Goal: Task Accomplishment & Management: Manage account settings

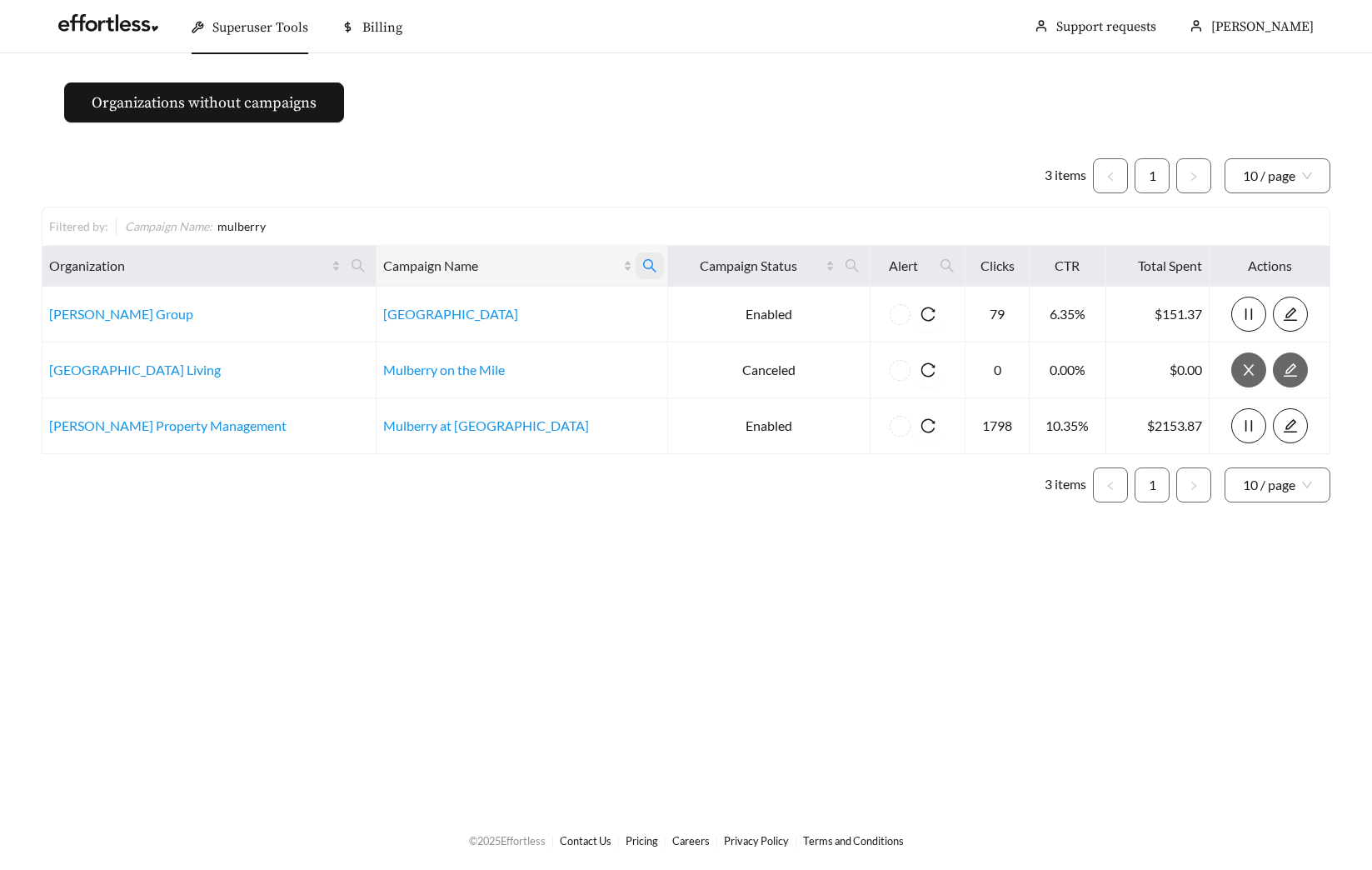
click at [643, 270] on icon "search" at bounding box center [650, 266] width 14 height 14
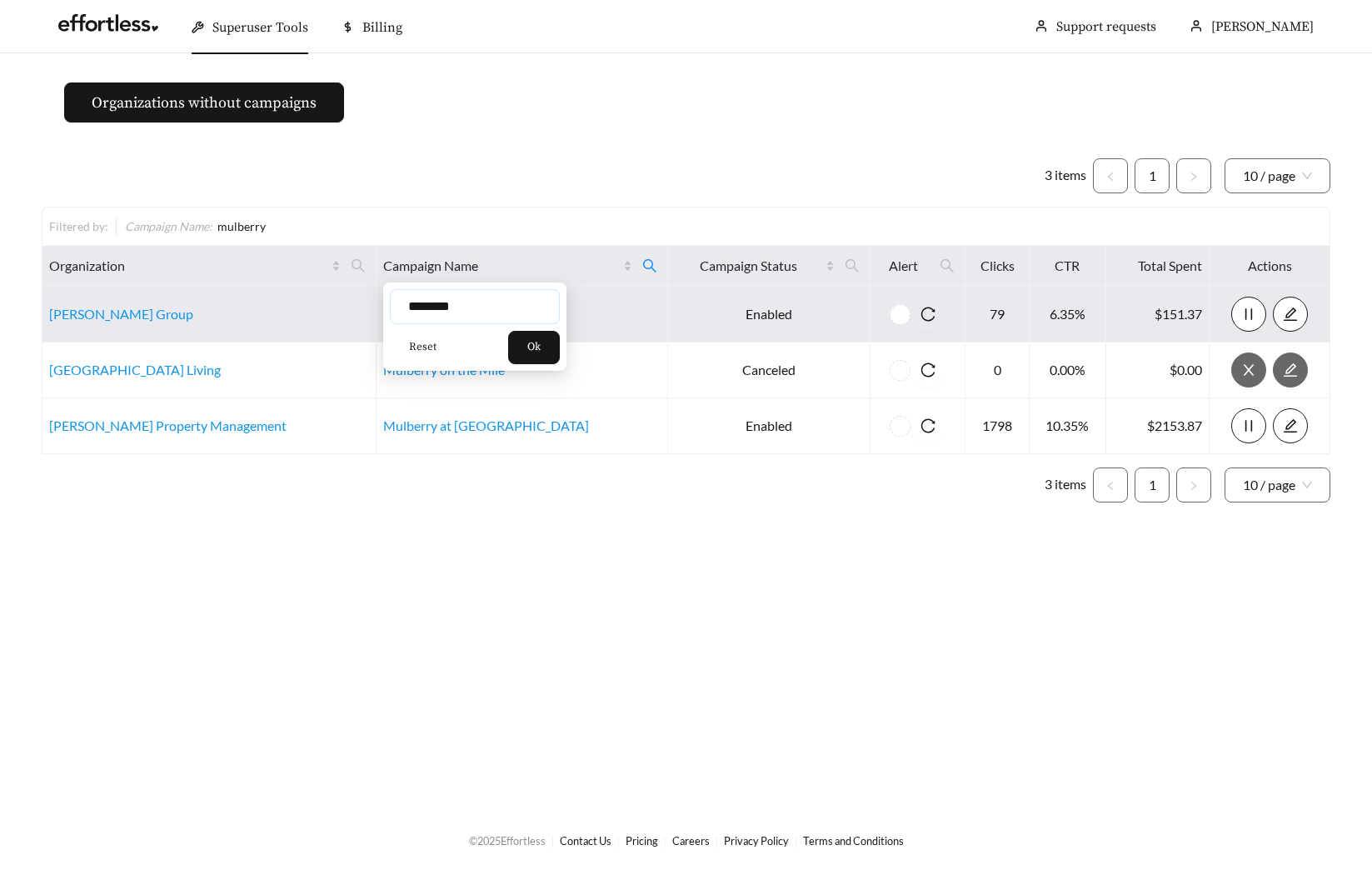
drag, startPoint x: 484, startPoint y: 310, endPoint x: 371, endPoint y: 307, distance: 113.0
click at [371, 307] on body "Superuser Tools Billing Maddi Herrick-Foster Support requests More Organization…" at bounding box center [686, 435] width 1372 height 870
type input "*********"
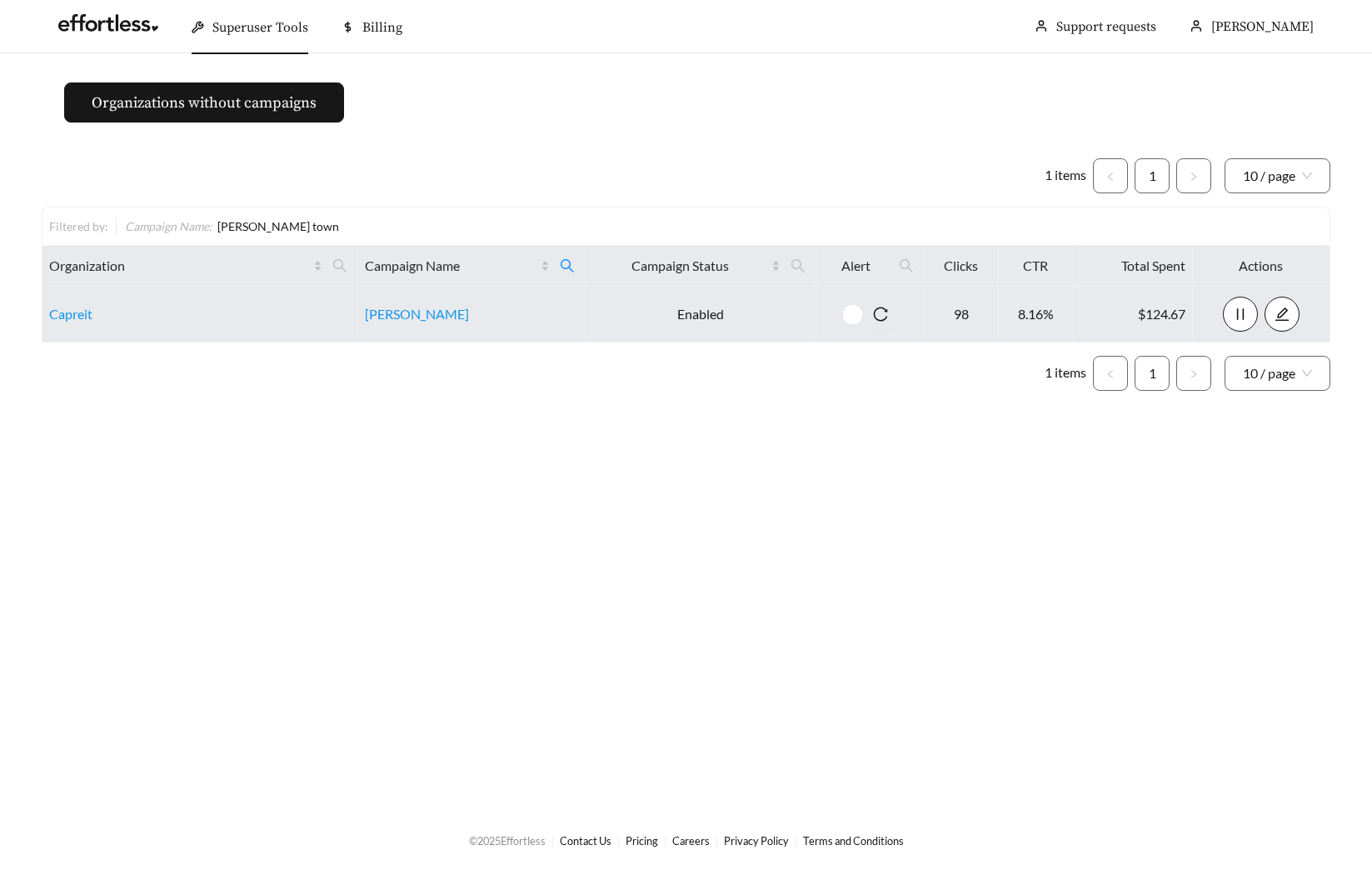
click at [386, 324] on td "[PERSON_NAME]" at bounding box center [472, 314] width 228 height 56
click at [388, 319] on link "Hart Townes" at bounding box center [417, 313] width 104 height 15
click at [416, 319] on link "Hart Townes" at bounding box center [417, 313] width 104 height 15
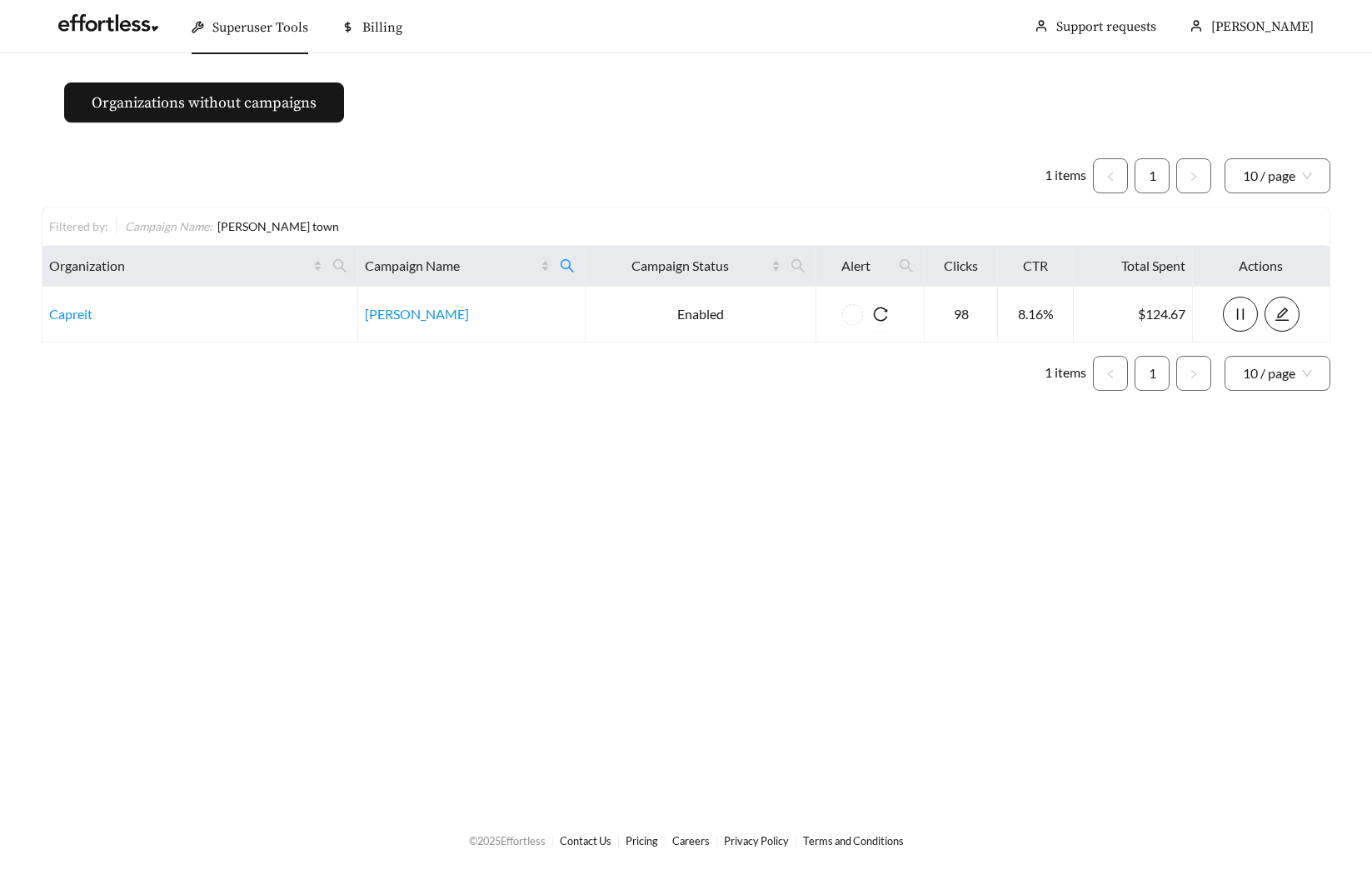
click at [482, 383] on ul "1 items 1 10 / page" at bounding box center [686, 372] width 1289 height 35
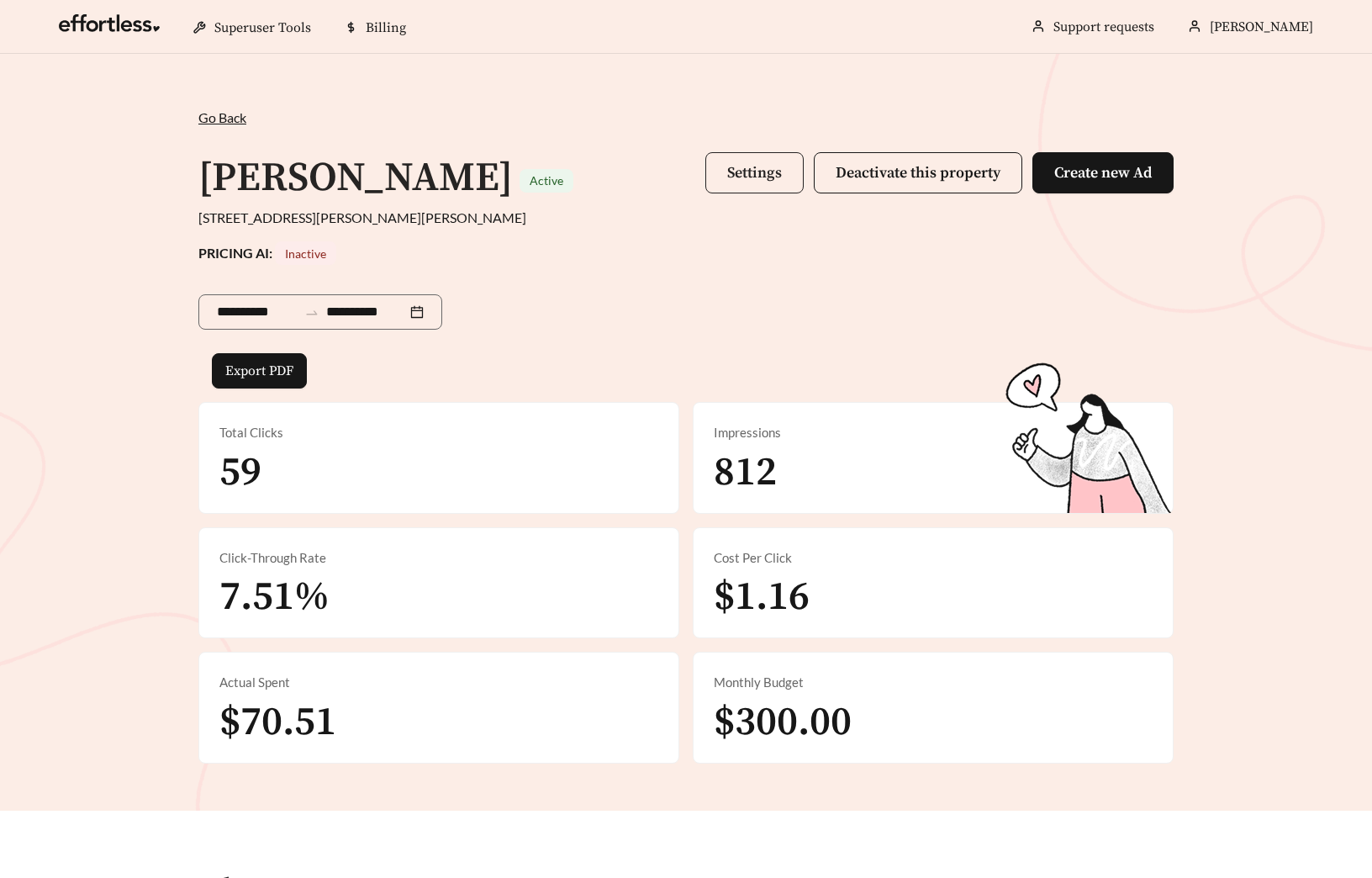
click at [753, 175] on span "Settings" at bounding box center [754, 173] width 54 height 19
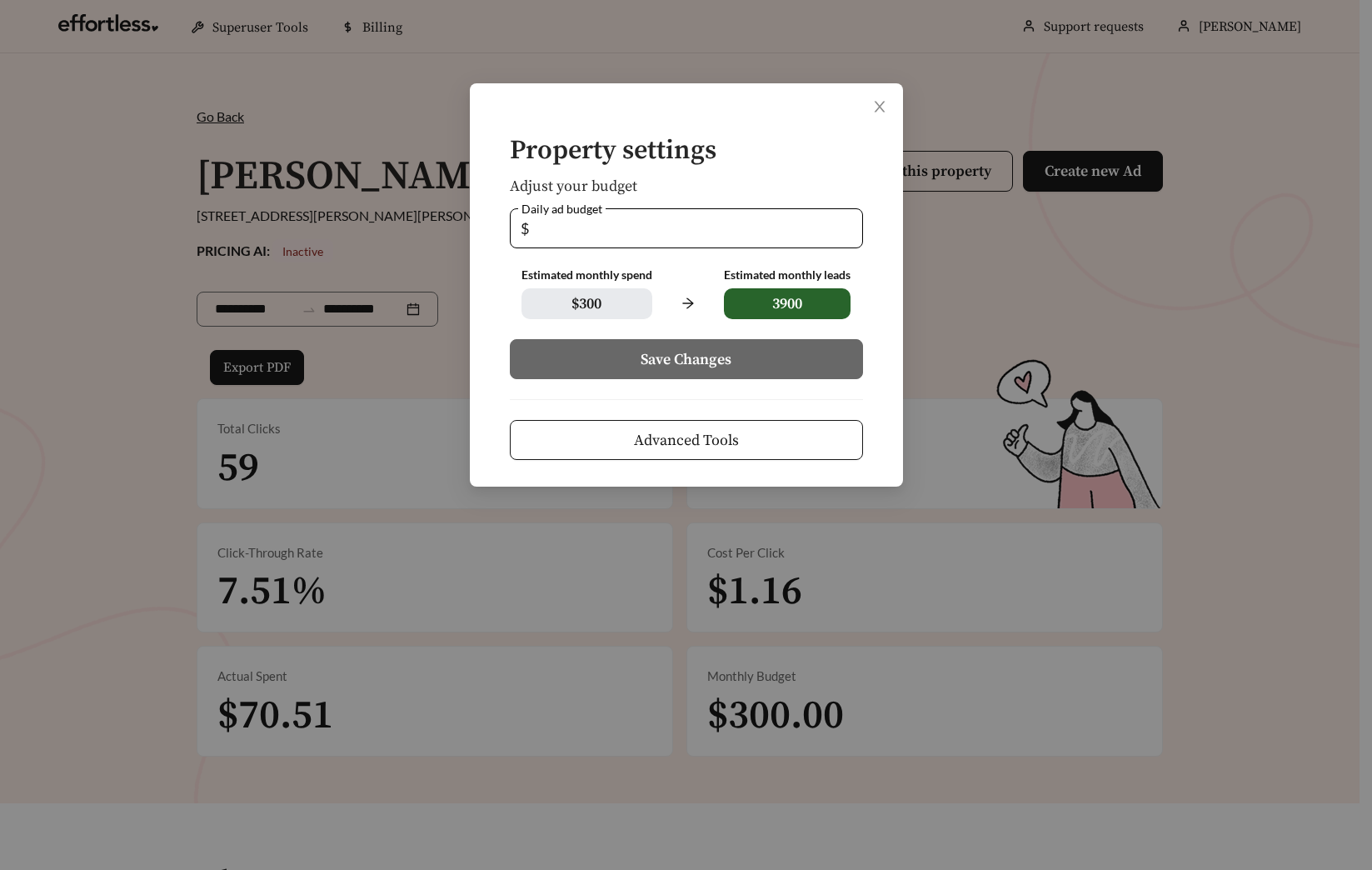
click at [647, 435] on span "Advanced Tools" at bounding box center [686, 440] width 105 height 22
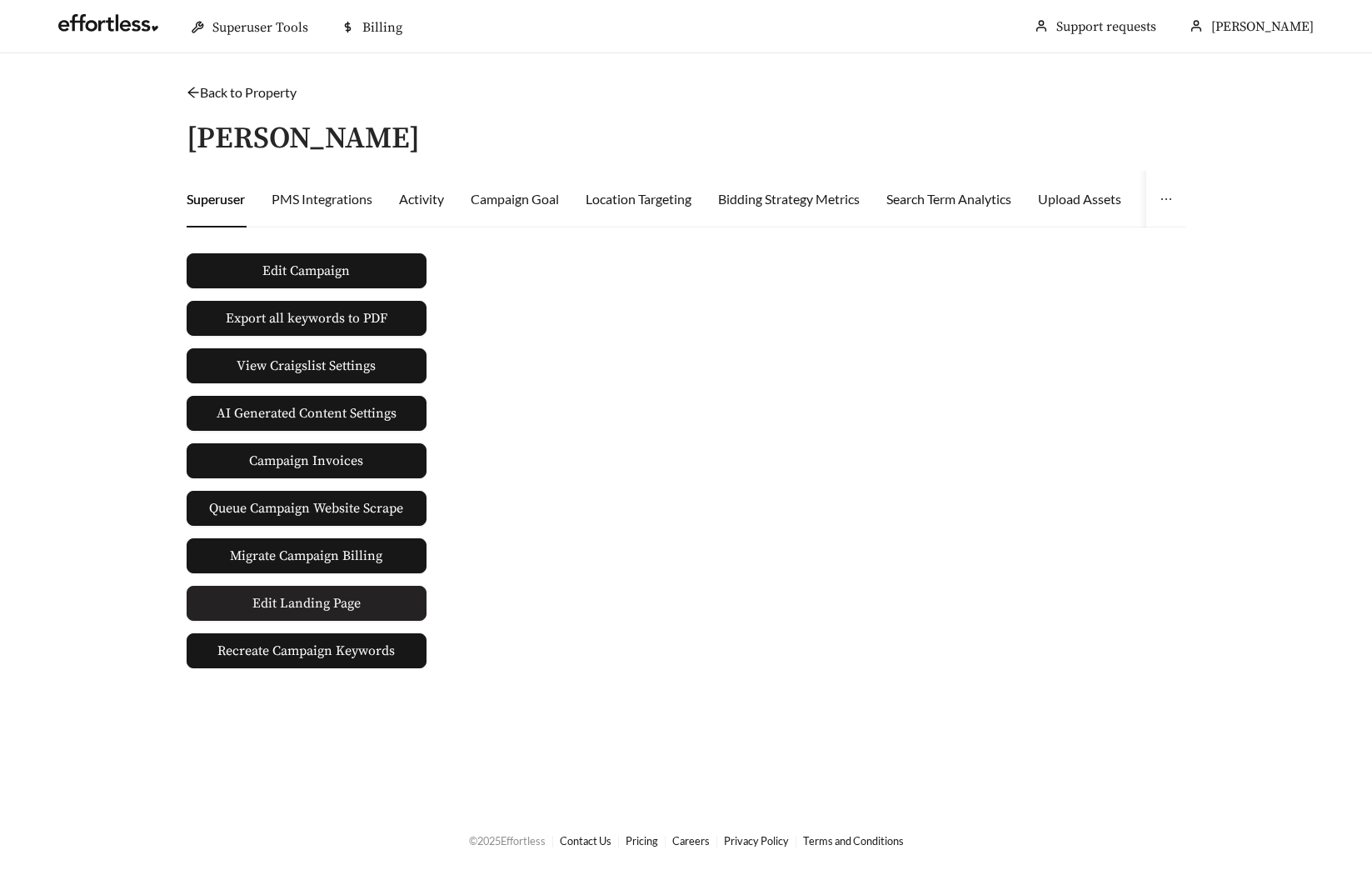
click at [312, 610] on span "Edit Landing Page" at bounding box center [307, 603] width 108 height 33
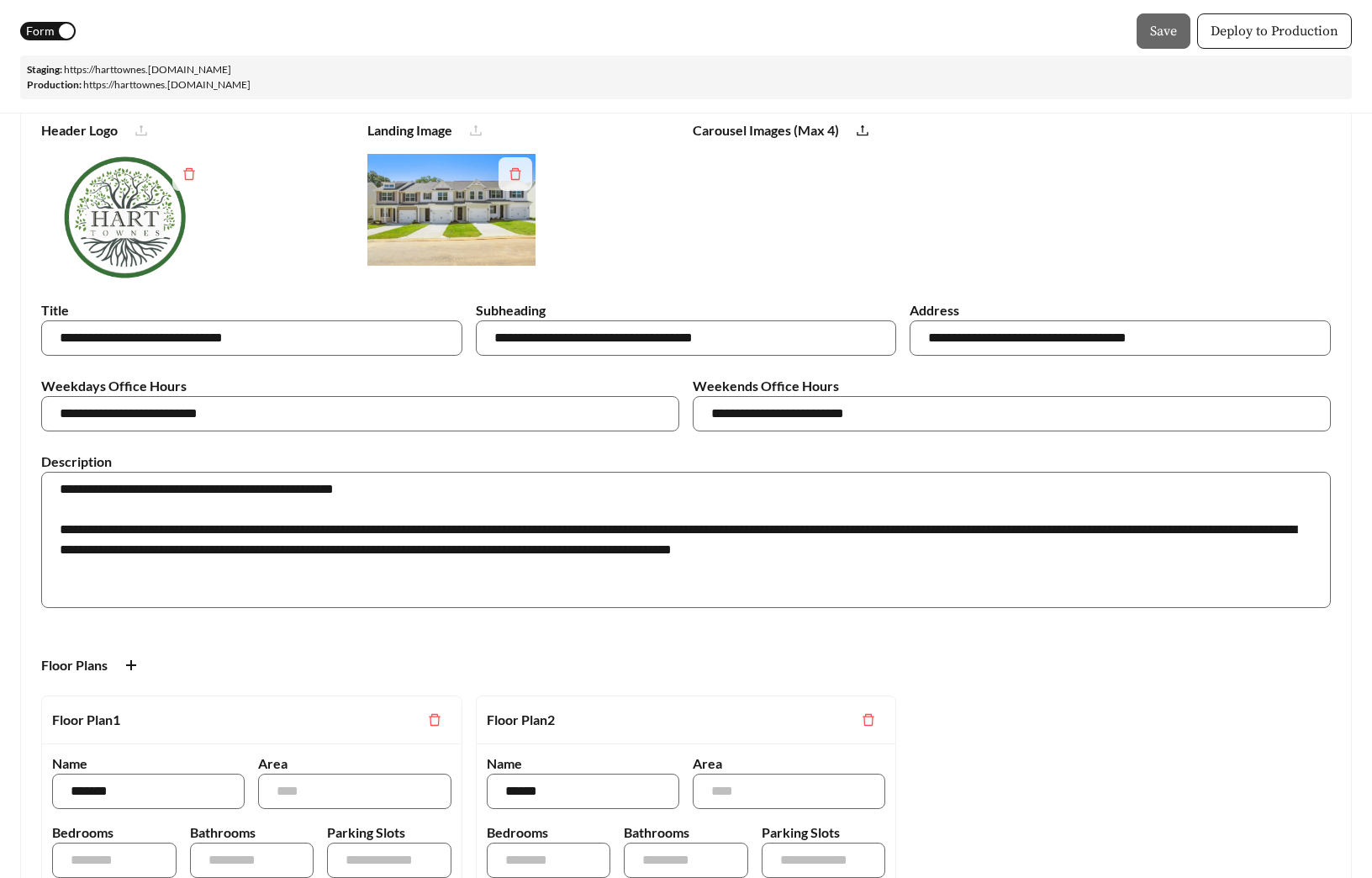
scroll to position [143, 0]
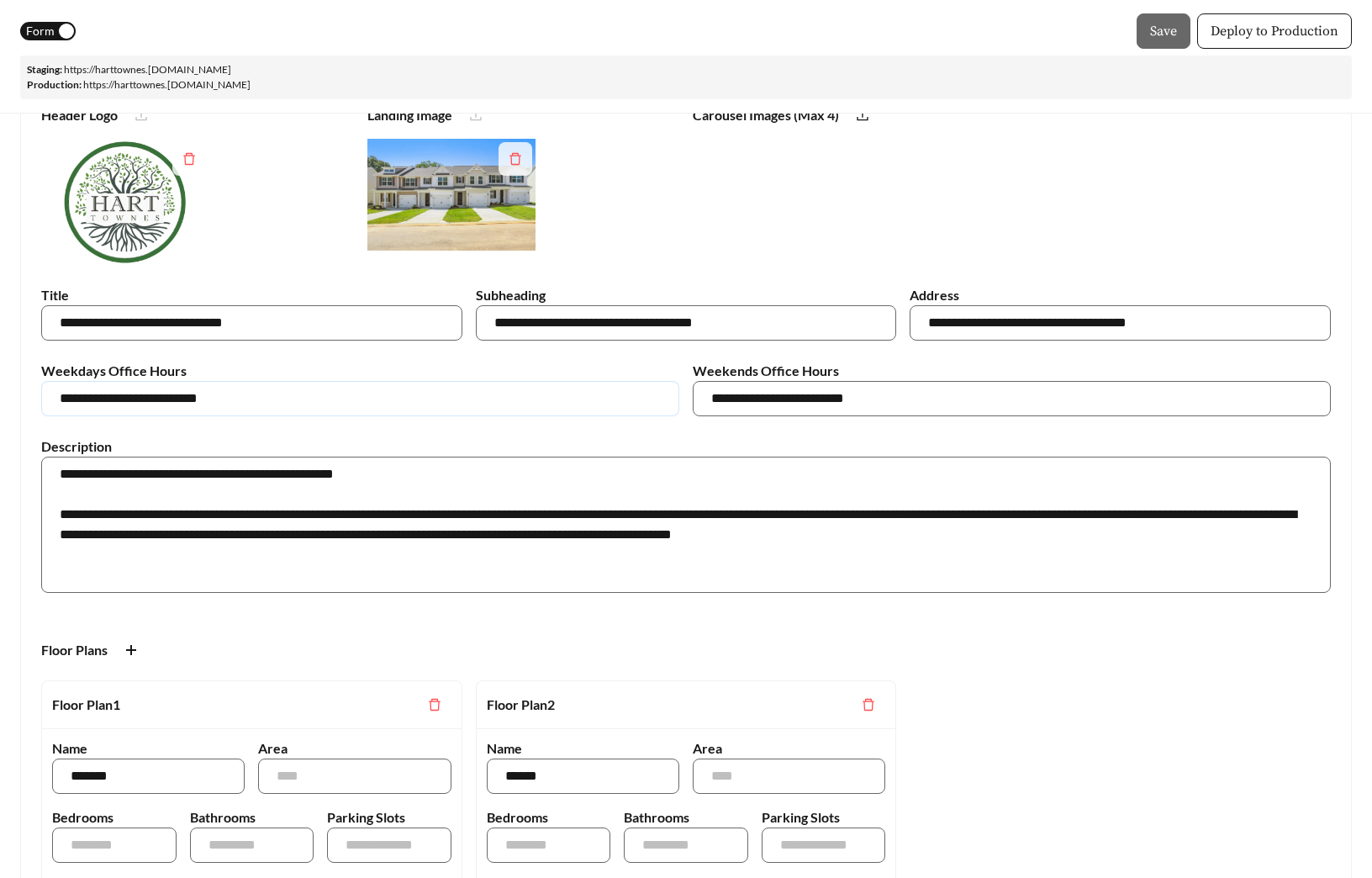
drag, startPoint x: 164, startPoint y: 398, endPoint x: 238, endPoint y: 405, distance: 74.3
click at [238, 404] on input "**********" at bounding box center [360, 398] width 638 height 35
click at [243, 401] on input "**********" at bounding box center [360, 398] width 638 height 35
click at [271, 401] on input "**********" at bounding box center [360, 398] width 638 height 35
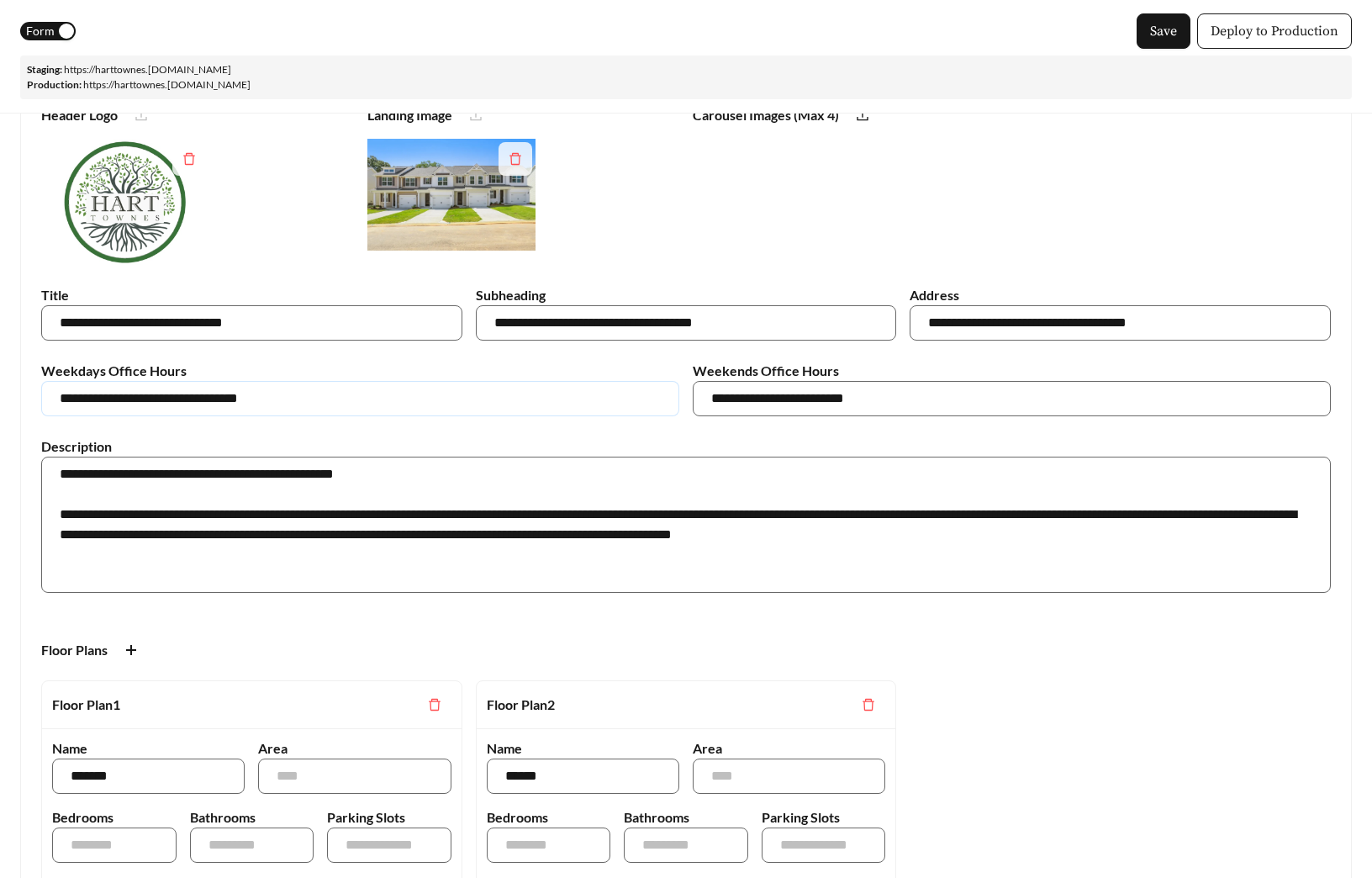
drag, startPoint x: 257, startPoint y: 401, endPoint x: 213, endPoint y: 404, distance: 44.1
click at [213, 404] on input "**********" at bounding box center [360, 398] width 638 height 35
click at [312, 404] on input "**********" at bounding box center [360, 398] width 638 height 35
type input "**********"
click at [829, 400] on input "**********" at bounding box center [1012, 398] width 638 height 35
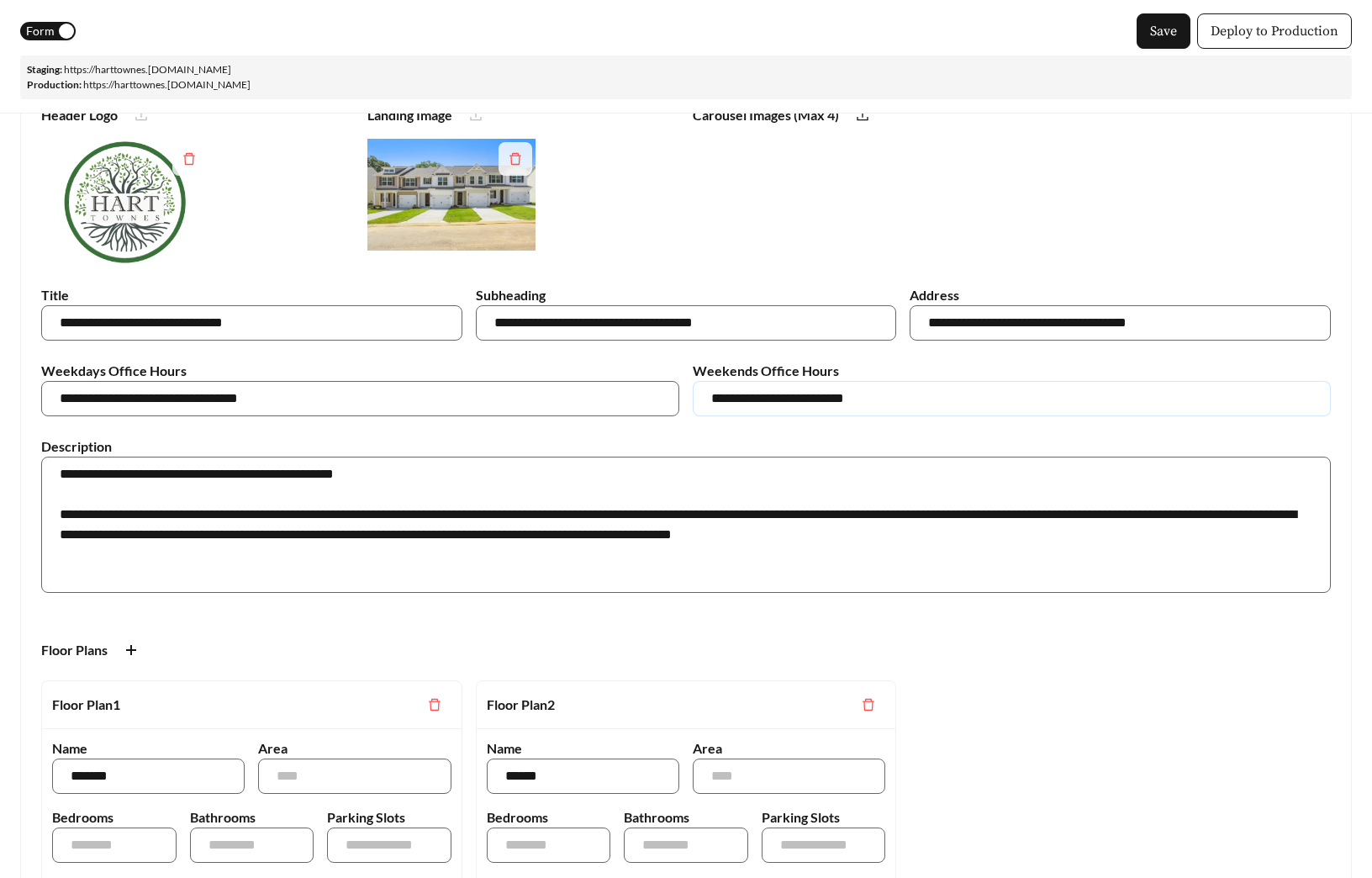
click at [829, 399] on input "**********" at bounding box center [1012, 398] width 638 height 35
type input "**********"
click at [853, 203] on div "Carousel Images (Max 4)" at bounding box center [1012, 181] width 651 height 167
click at [1153, 35] on span "Save" at bounding box center [1163, 30] width 27 height 20
click at [230, 72] on link "https:// harttownes .staging.effortlesslanding.com" at bounding box center [148, 69] width 168 height 13
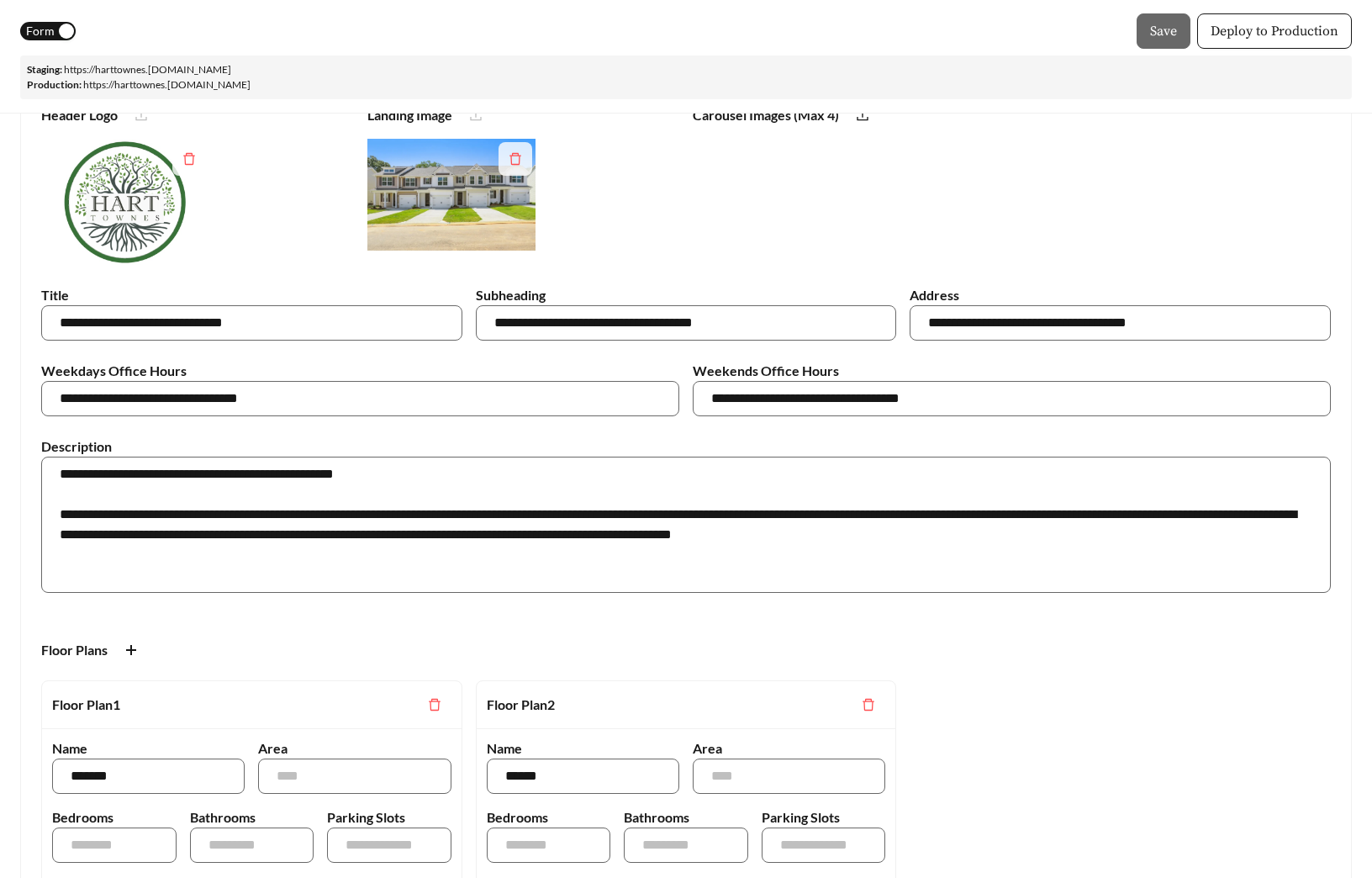
click at [65, 29] on div "button" at bounding box center [67, 31] width 16 height 16
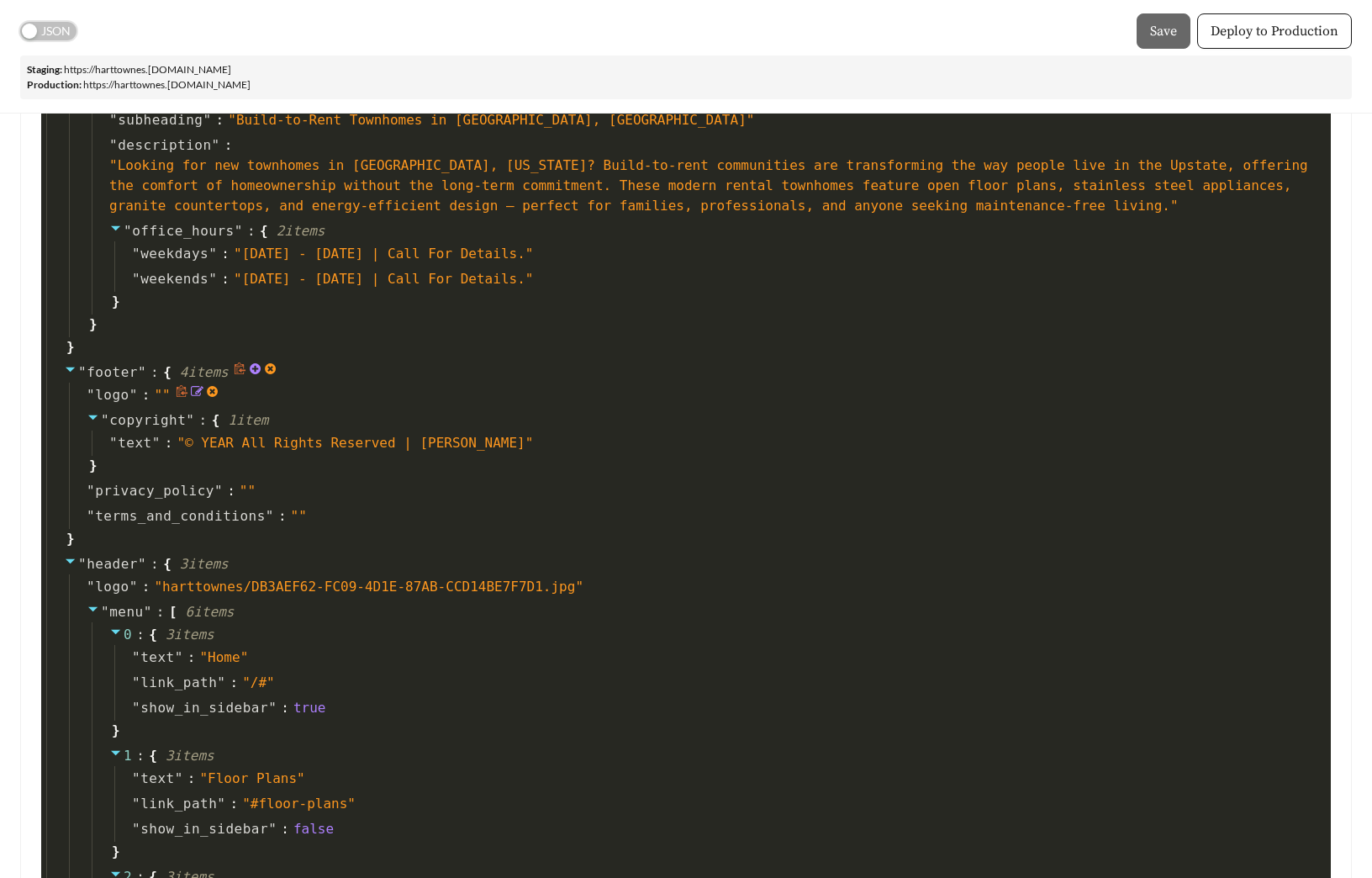
scroll to position [464, 0]
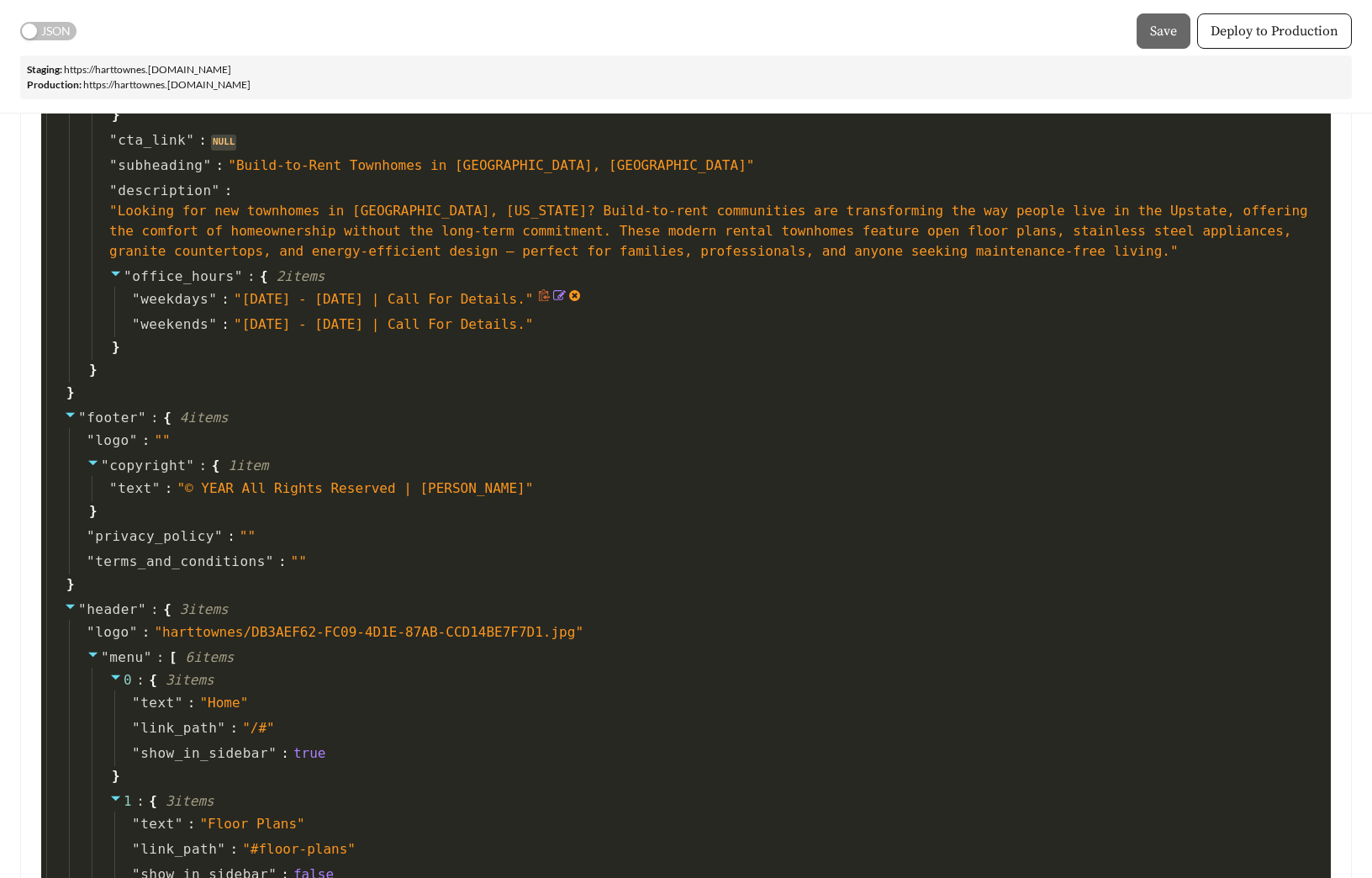
click at [577, 295] on icon at bounding box center [575, 296] width 11 height 11
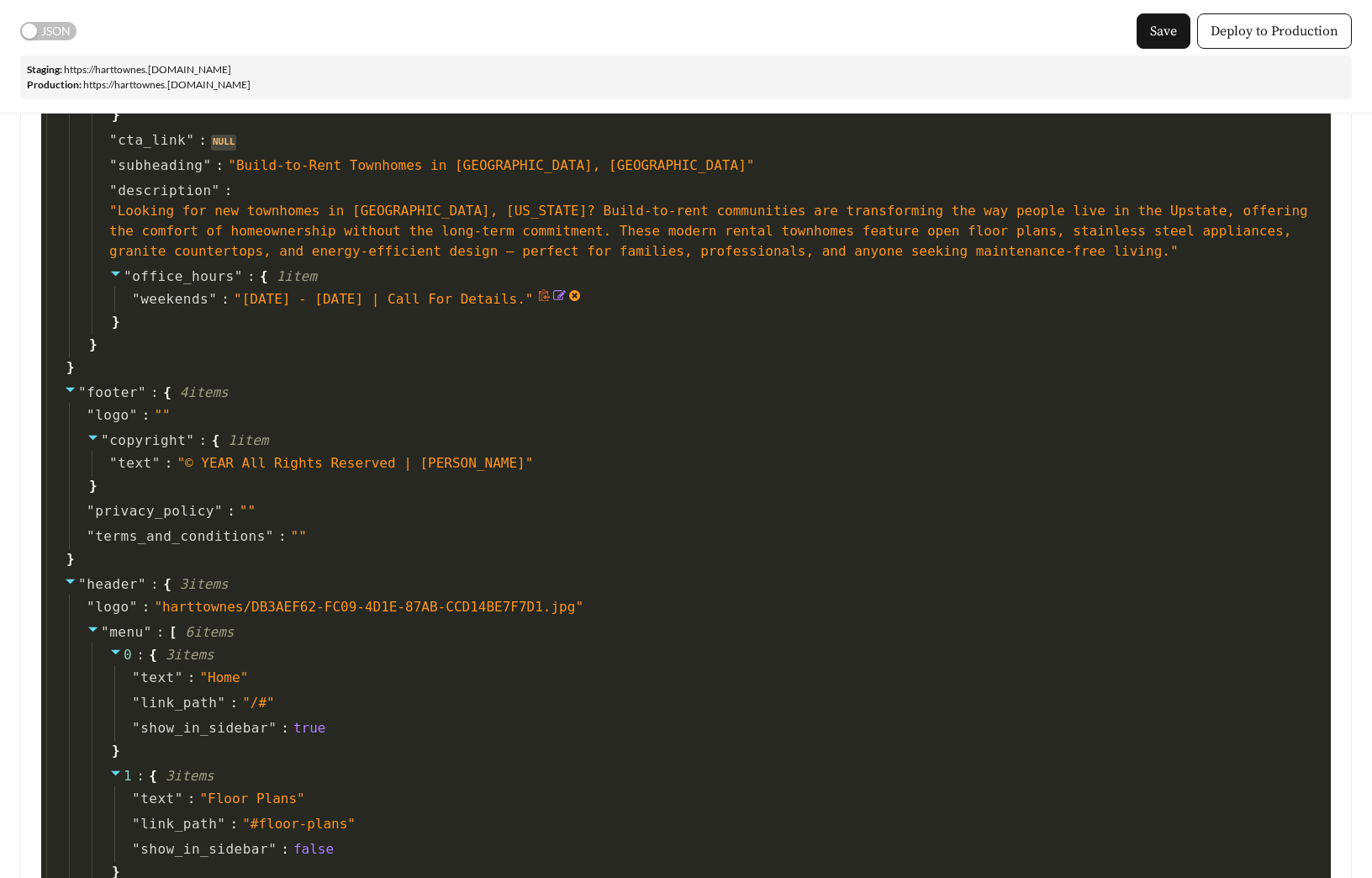
click at [581, 296] on icon at bounding box center [575, 296] width 13 height 13
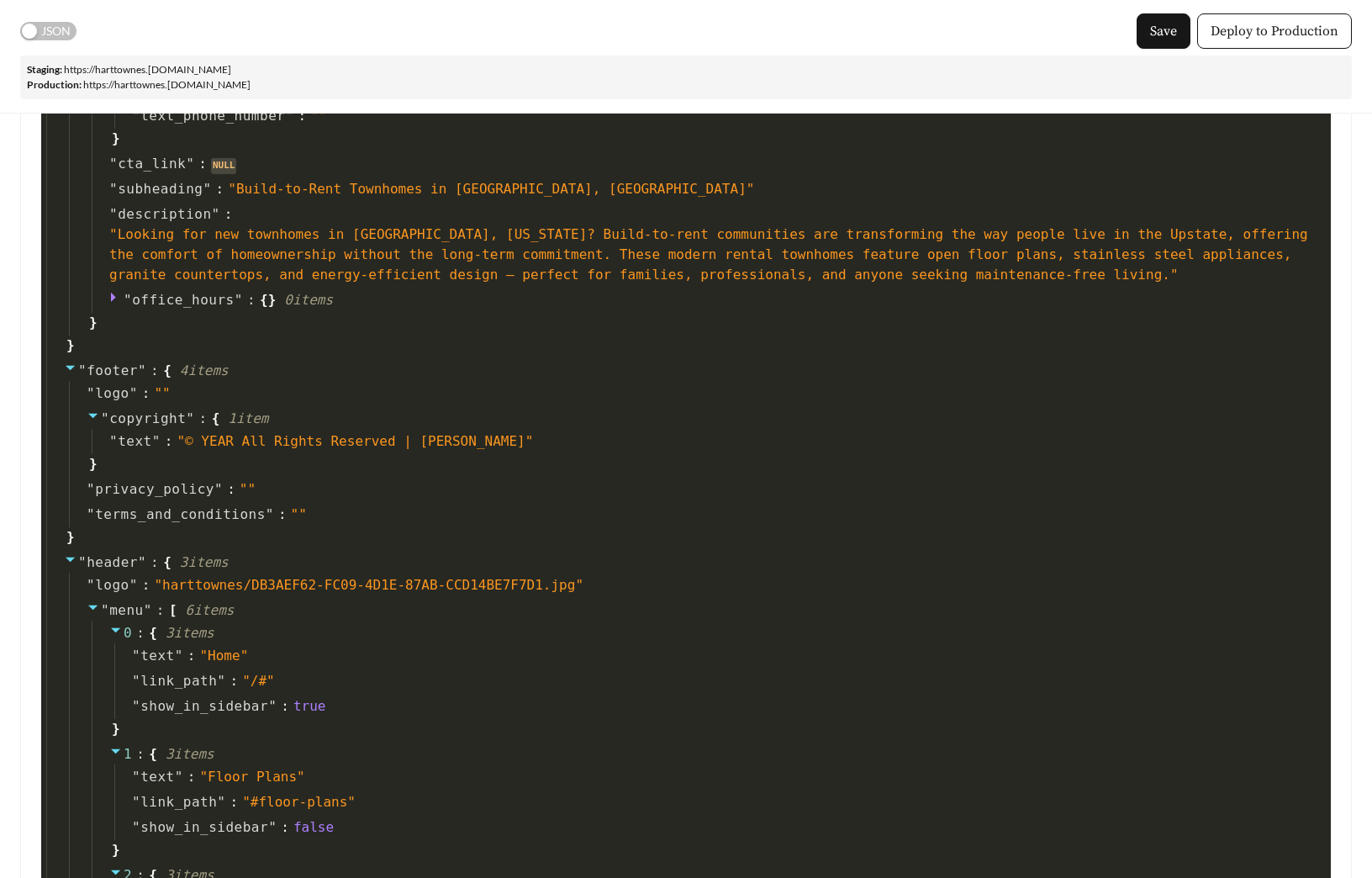
scroll to position [436, 0]
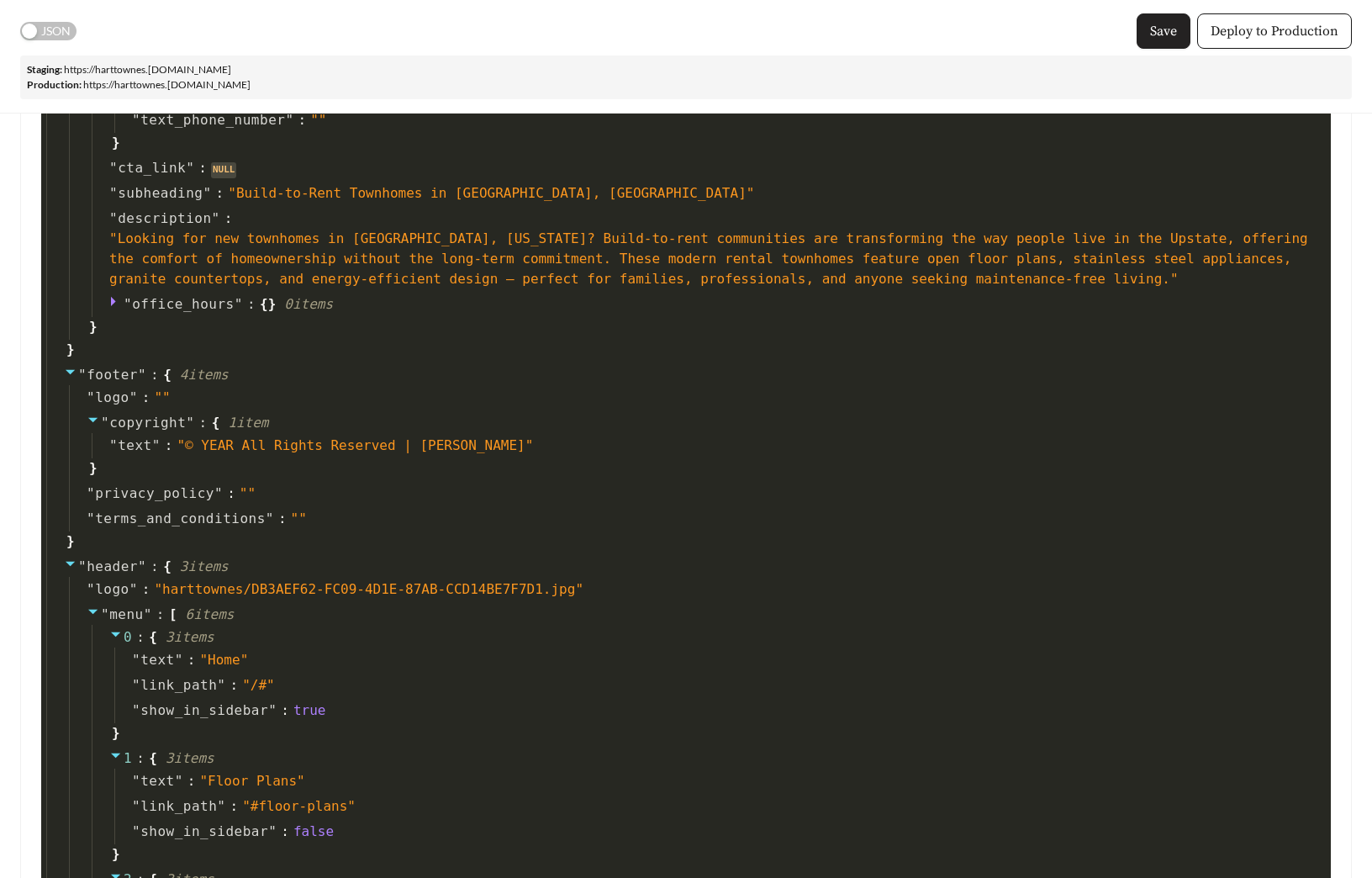
click at [1178, 32] on button "Save" at bounding box center [1163, 31] width 54 height 35
click at [380, 302] on icon at bounding box center [374, 301] width 11 height 11
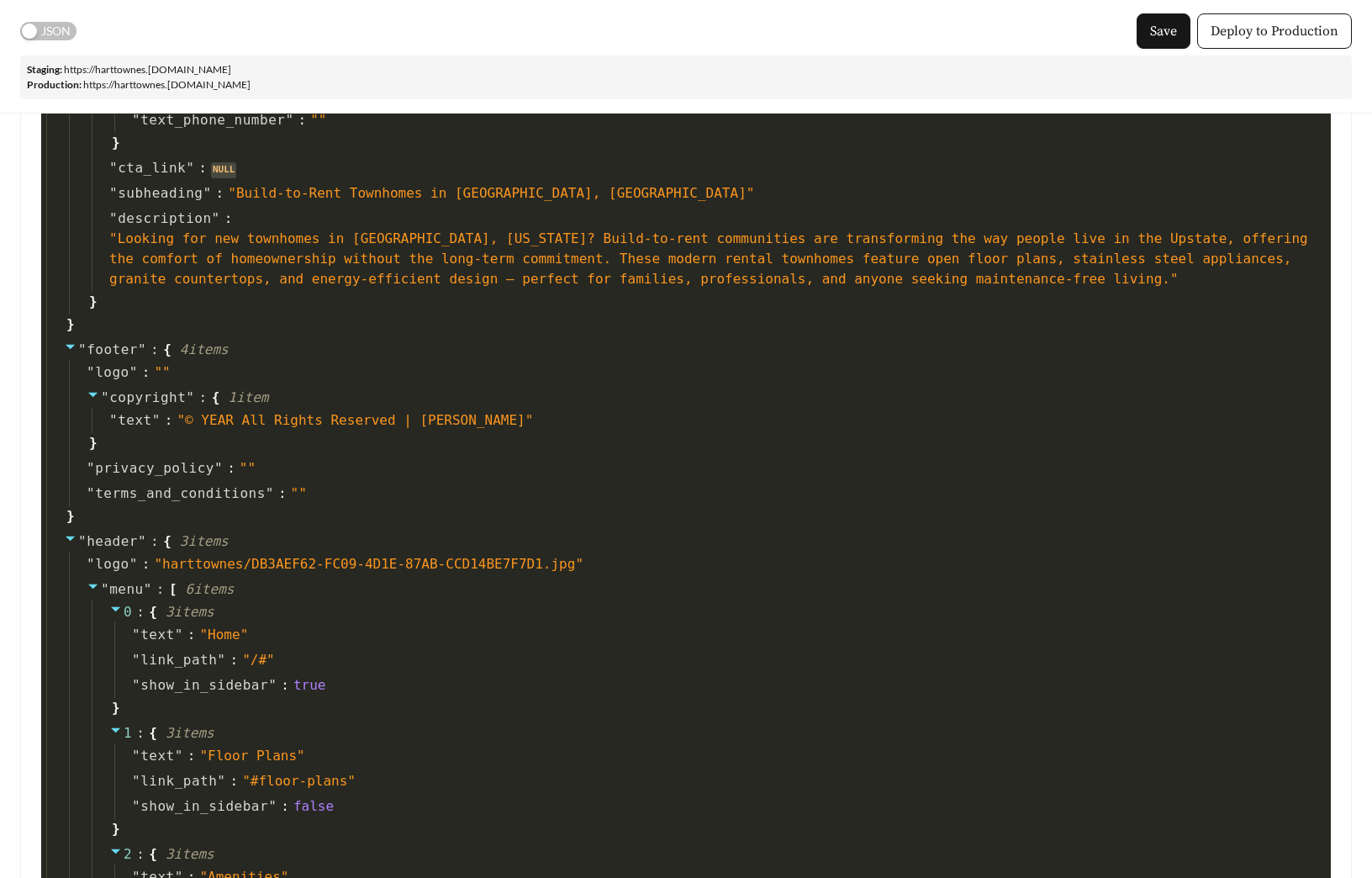
click at [96, 302] on span "}" at bounding box center [92, 302] width 11 height 20
click at [137, 304] on div "" community_card_info " : { 6 item s " title " : " Hart Townes: Brand New Townh…" at bounding box center [698, 125] width 1258 height 379
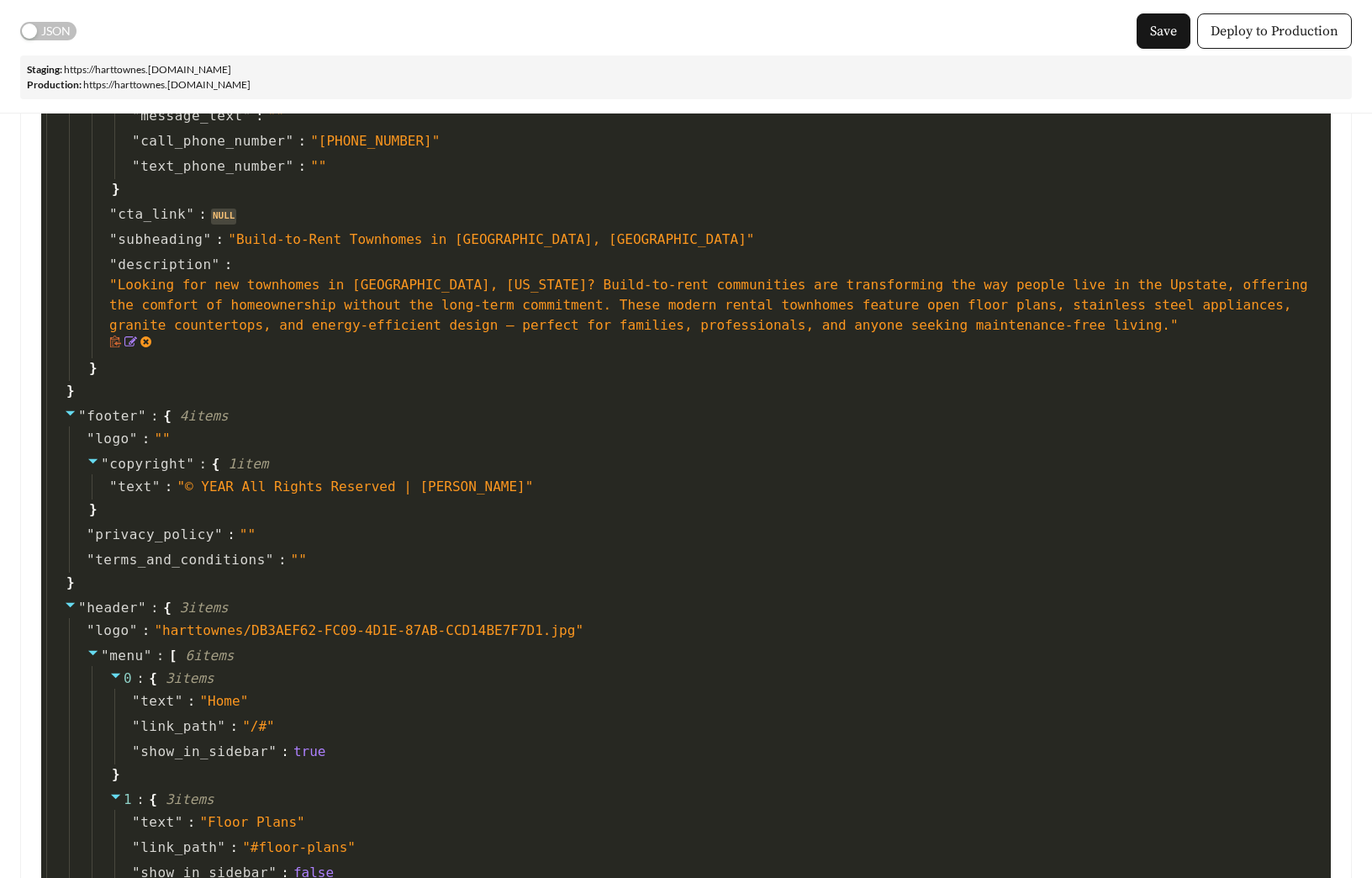
scroll to position [385, 0]
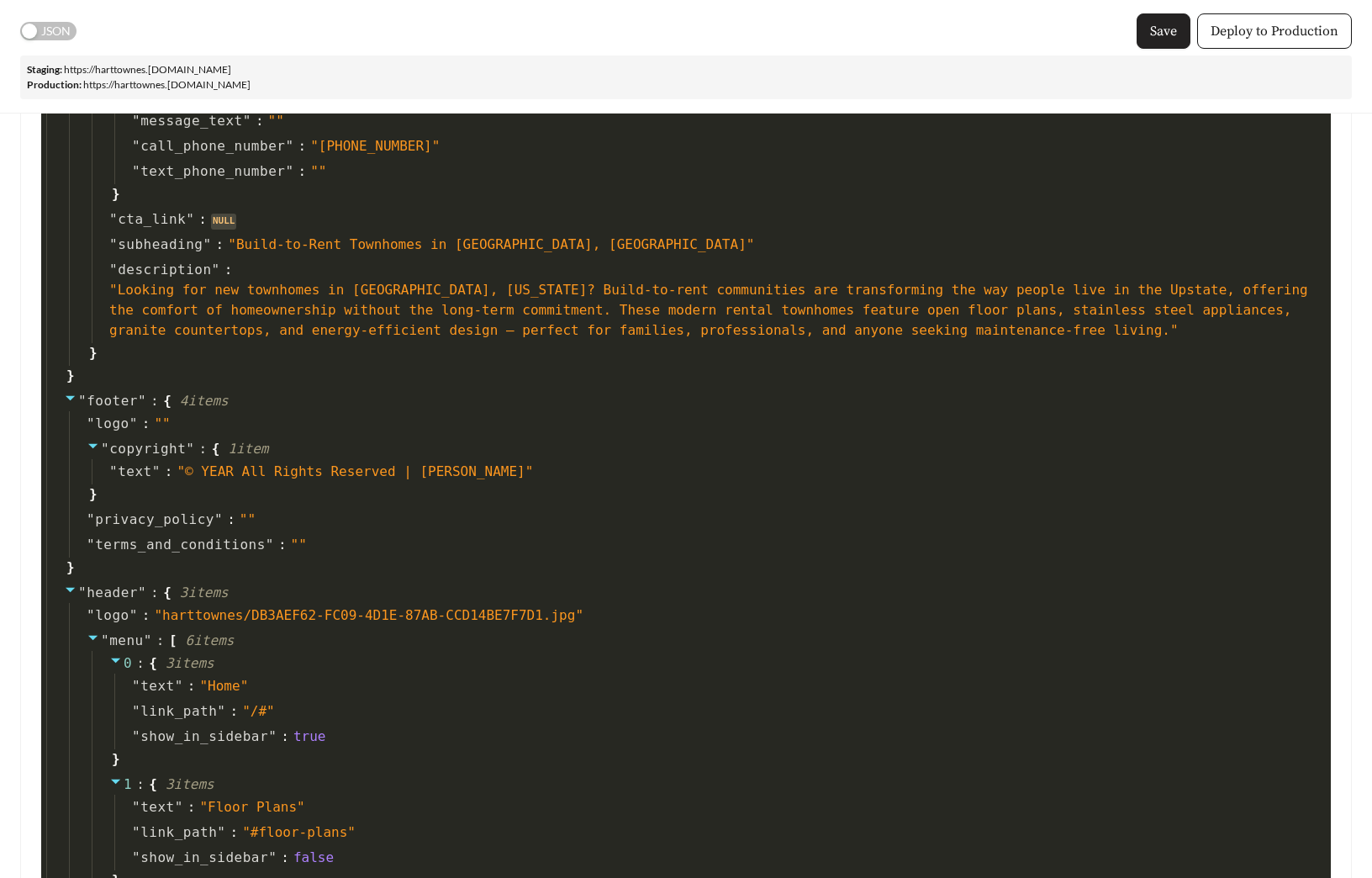
click at [1165, 34] on span "Save" at bounding box center [1163, 30] width 27 height 20
click at [128, 72] on link "https:// harttownes .staging.effortlesslanding.com" at bounding box center [148, 69] width 168 height 13
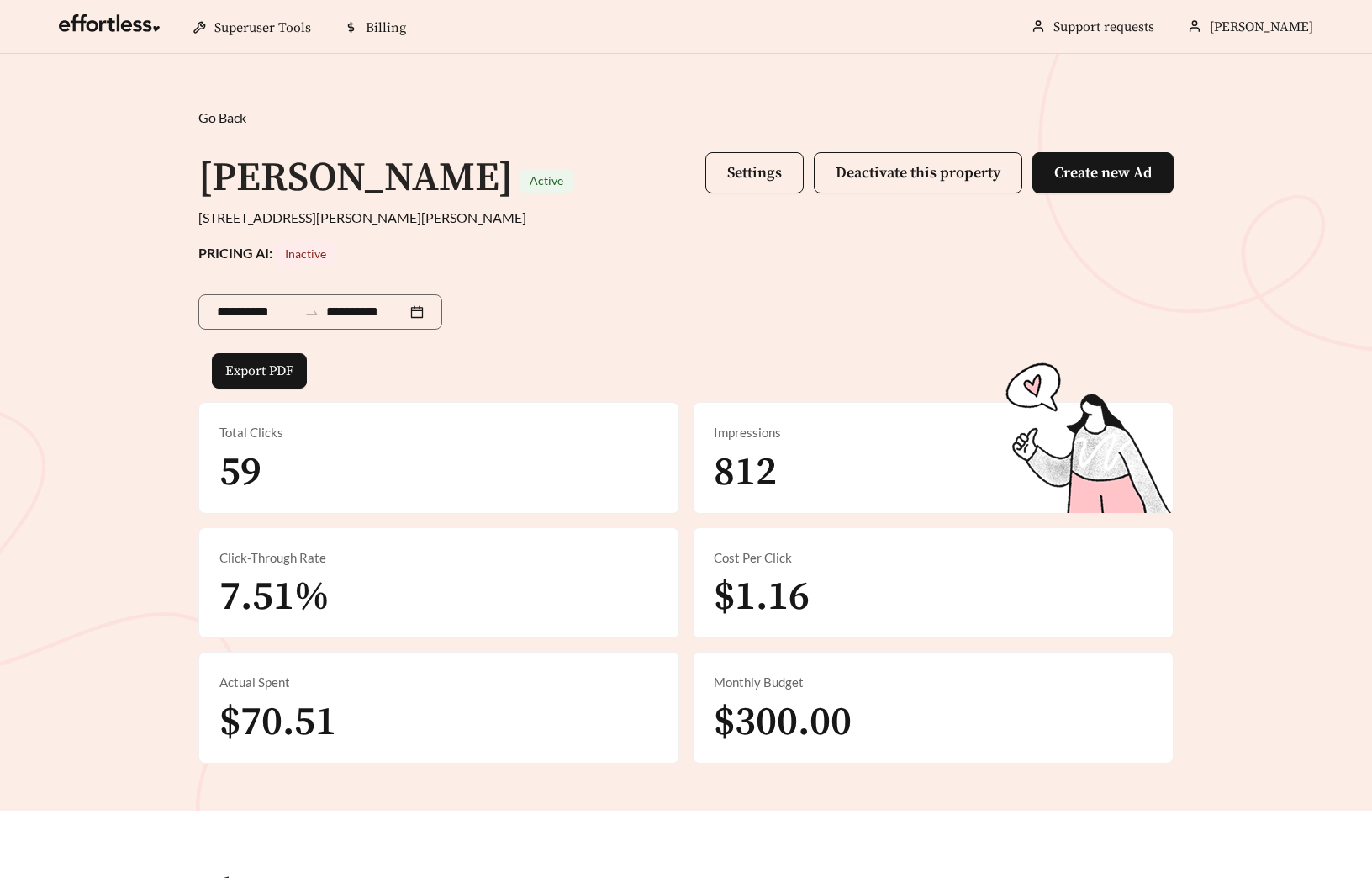
scroll to position [577, 0]
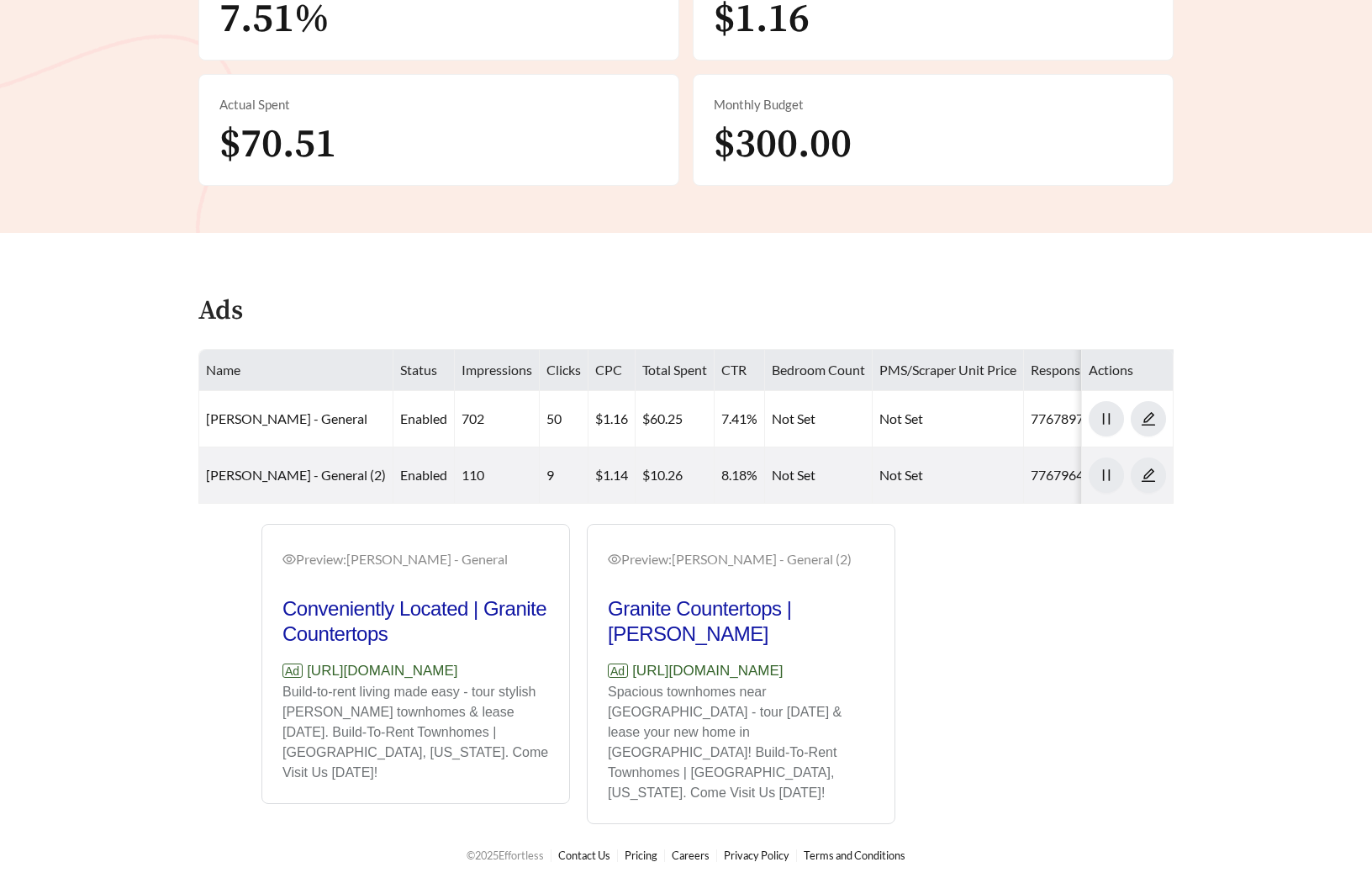
drag, startPoint x: 551, startPoint y: 703, endPoint x: 280, endPoint y: 701, distance: 271.0
click at [280, 701] on div "Preview: Hart Townes - General Conveniently Located | Granite Countertops Ad ht…" at bounding box center [416, 665] width 307 height 274
copy p "https://harttownes.effortlesslanding.com/"
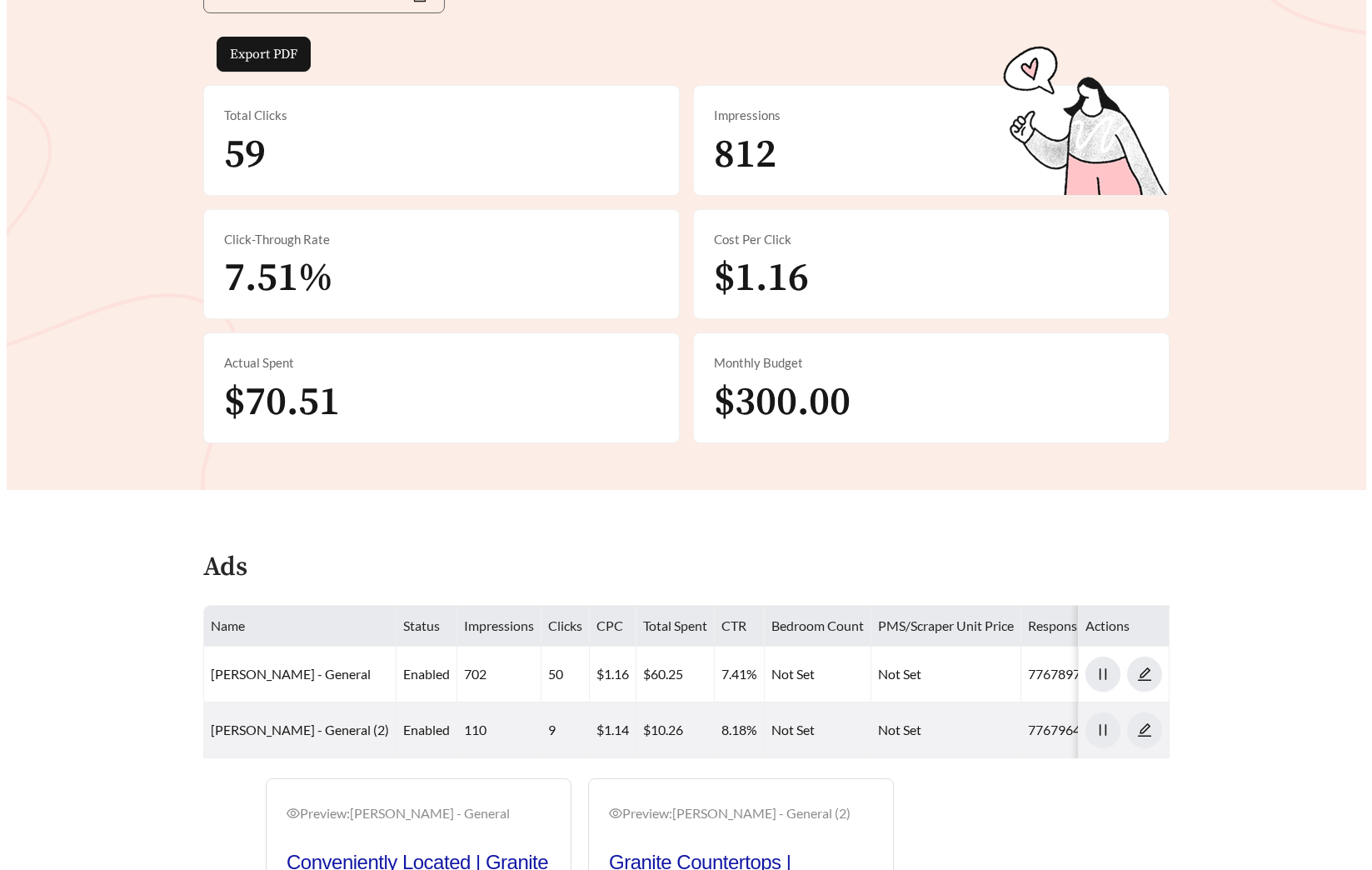
scroll to position [0, 0]
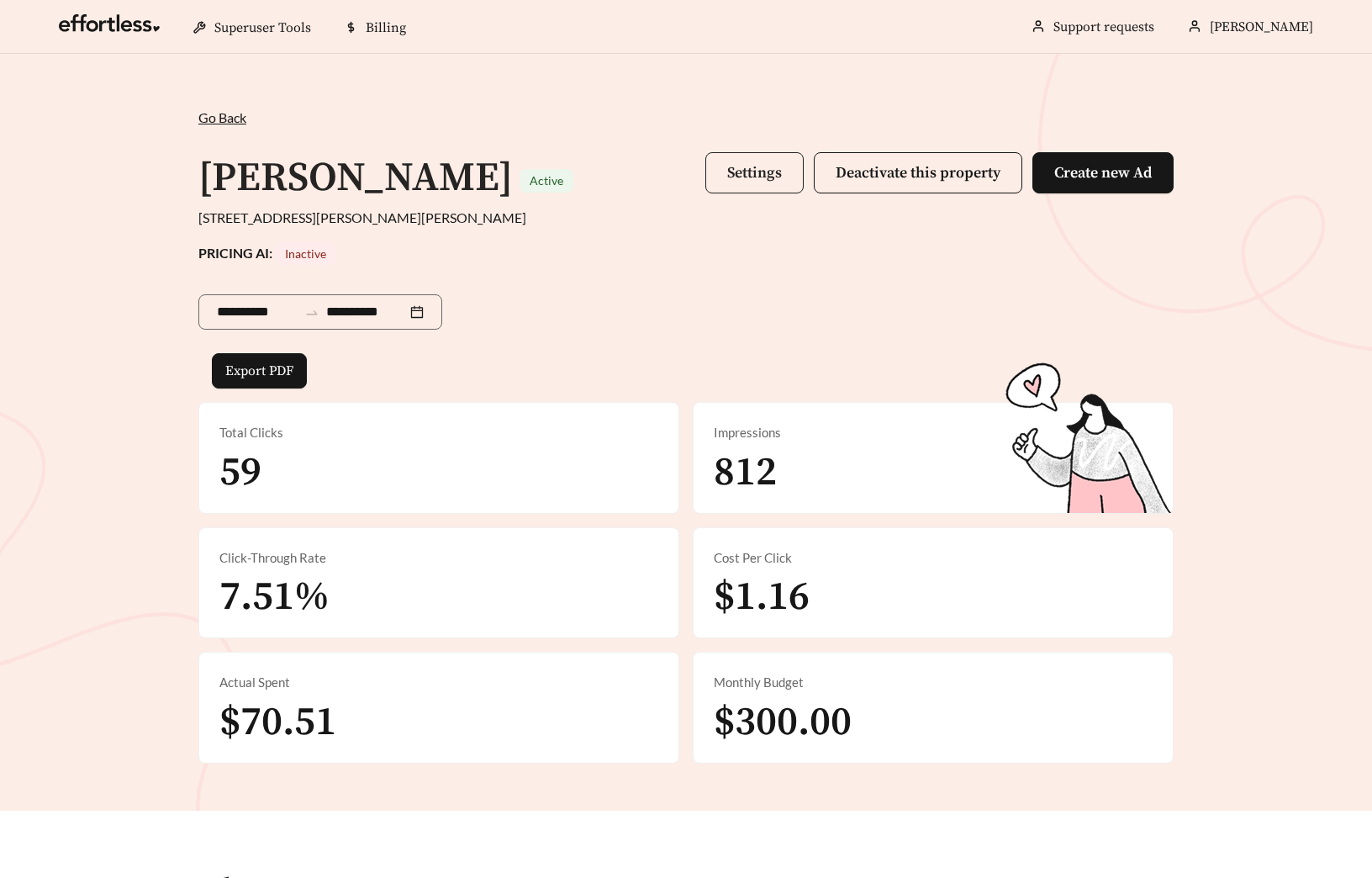
click at [766, 164] on span "Settings" at bounding box center [754, 173] width 54 height 19
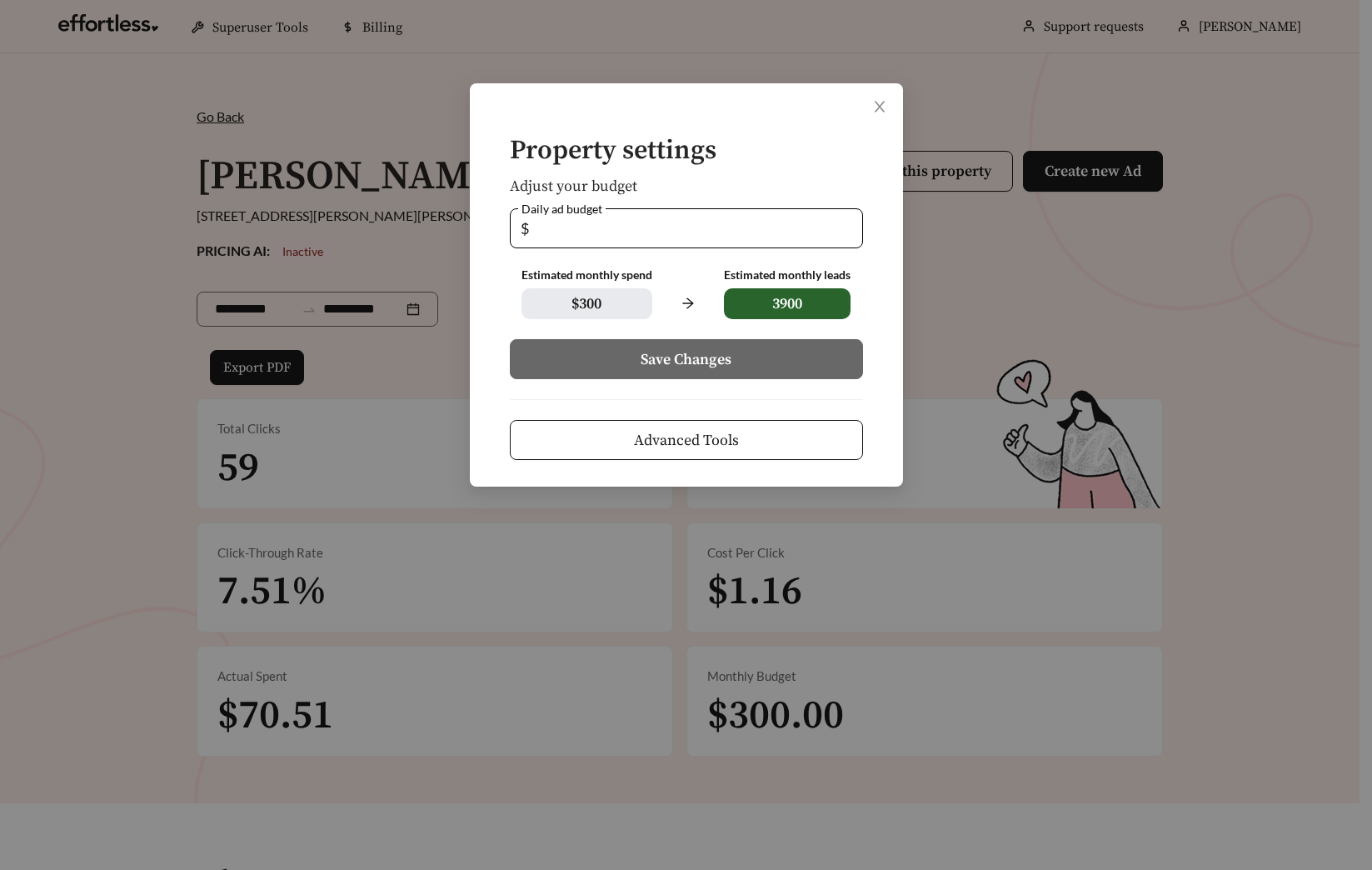
click at [716, 441] on span "Advanced Tools" at bounding box center [686, 440] width 105 height 22
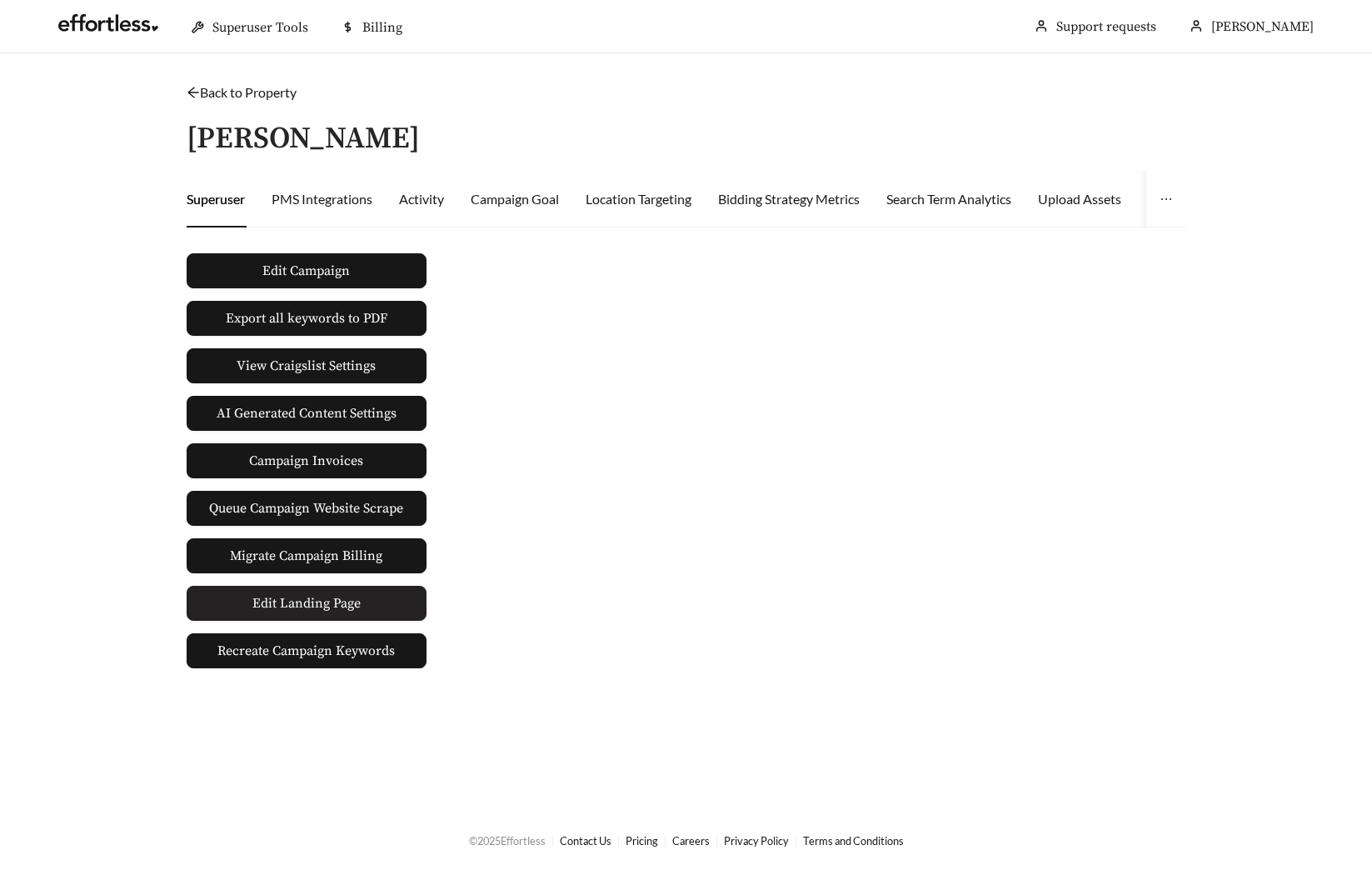
click at [333, 603] on span "Edit Landing Page" at bounding box center [307, 603] width 108 height 33
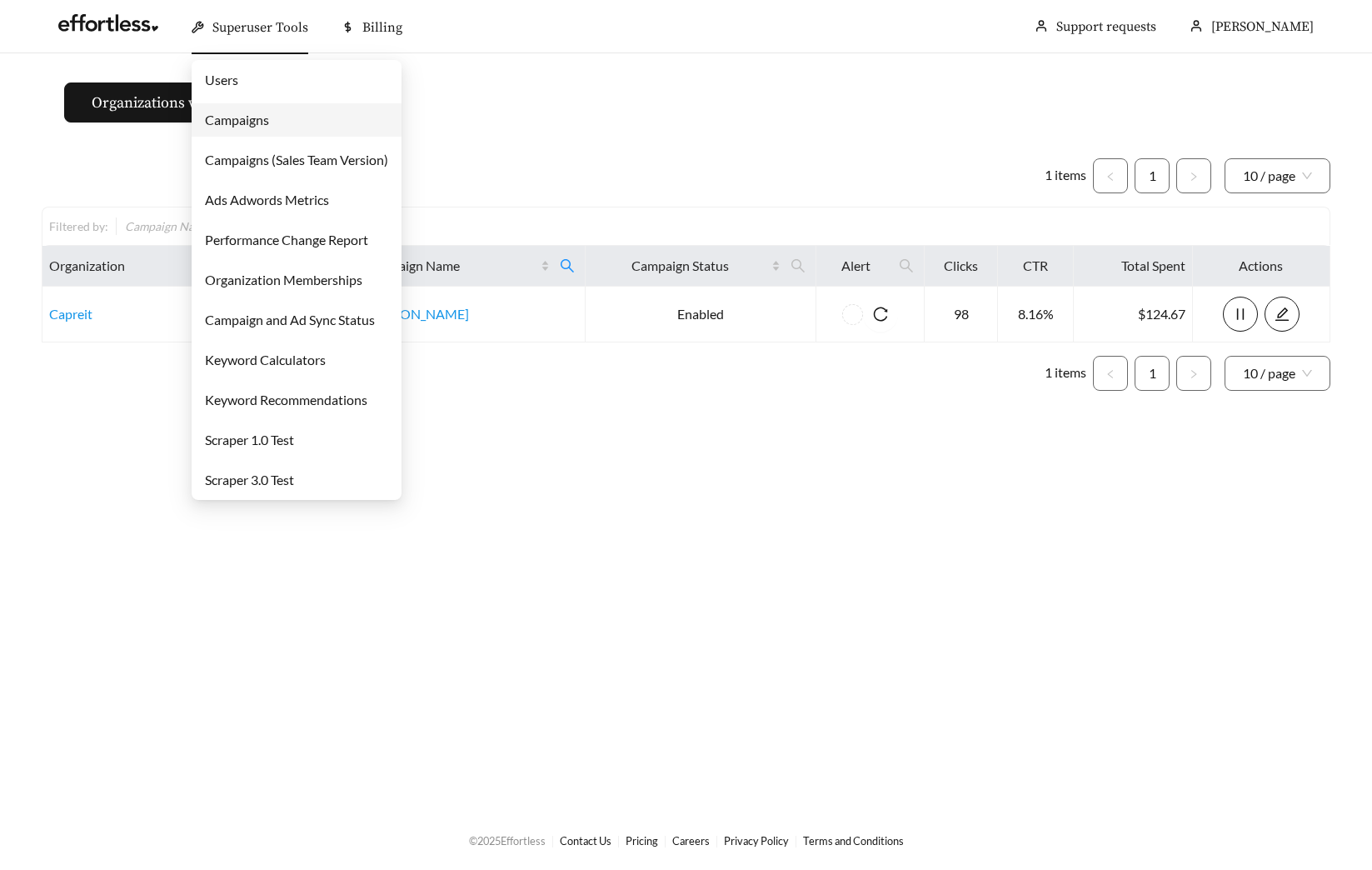
click at [238, 86] on link "Users" at bounding box center [221, 80] width 33 height 15
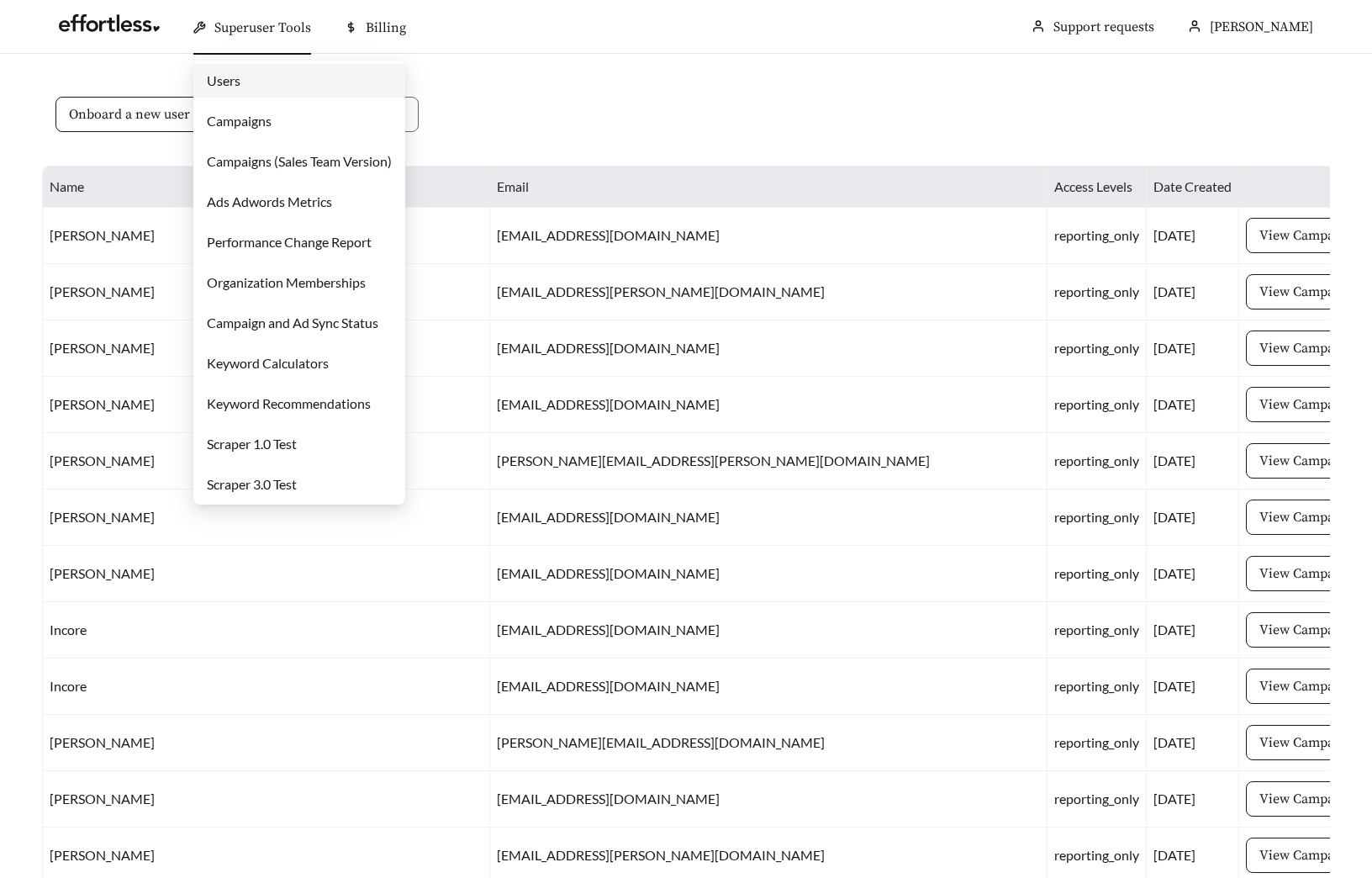
click at [245, 112] on link "Campaigns" at bounding box center [238, 120] width 65 height 16
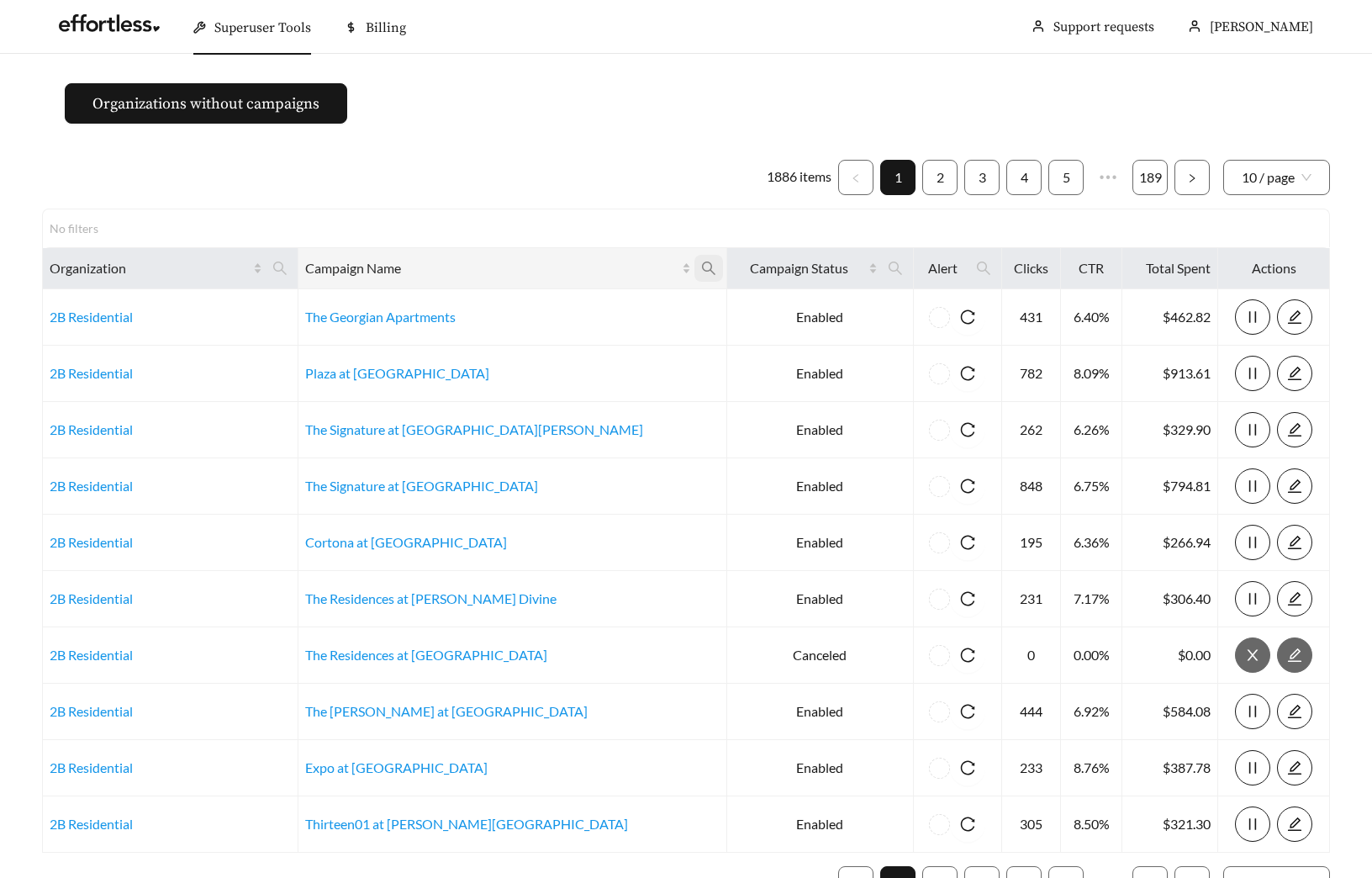
click at [695, 255] on span at bounding box center [708, 268] width 29 height 27
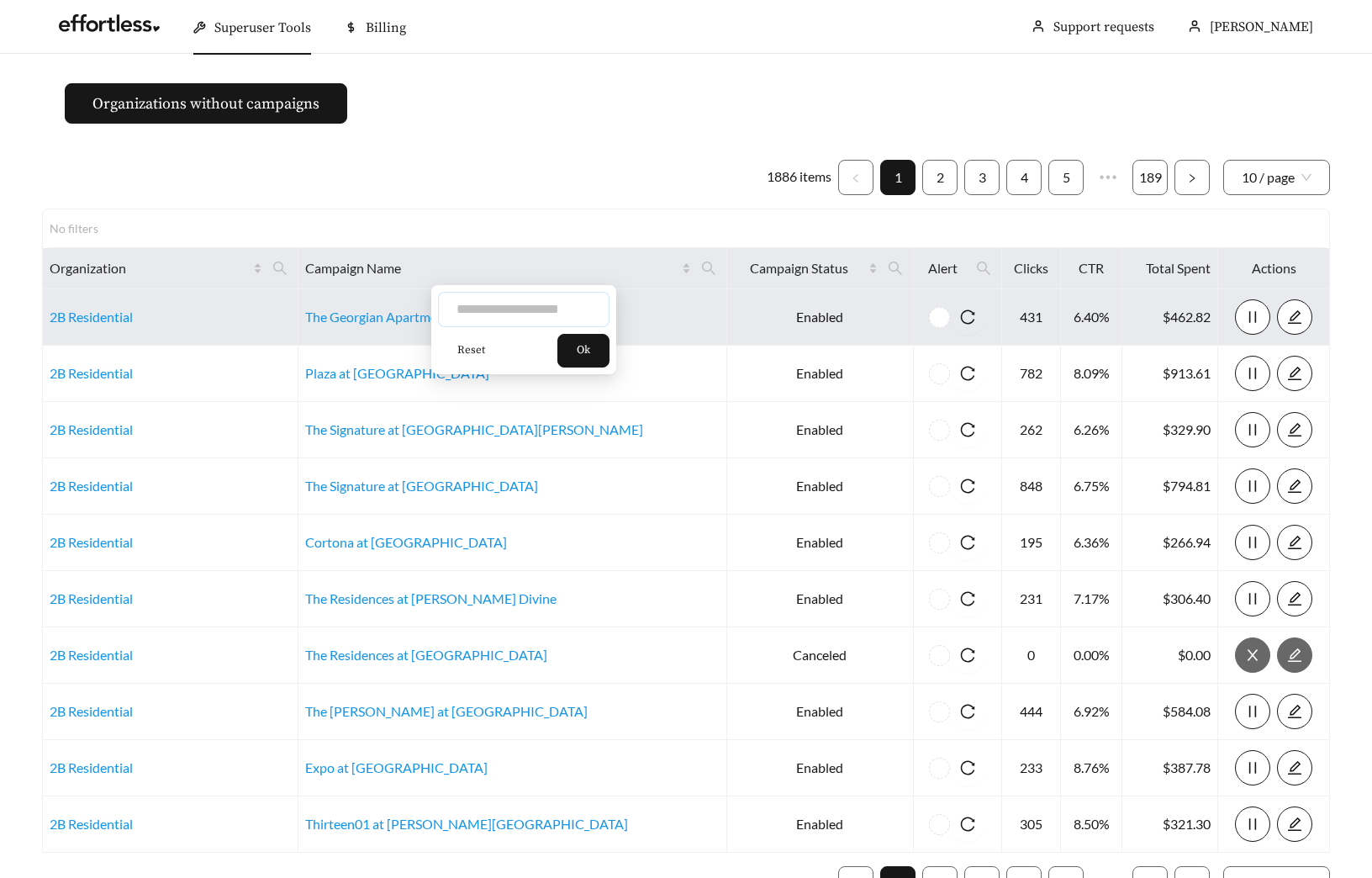
click at [543, 303] on input "text" at bounding box center [524, 309] width 171 height 35
type input "**********"
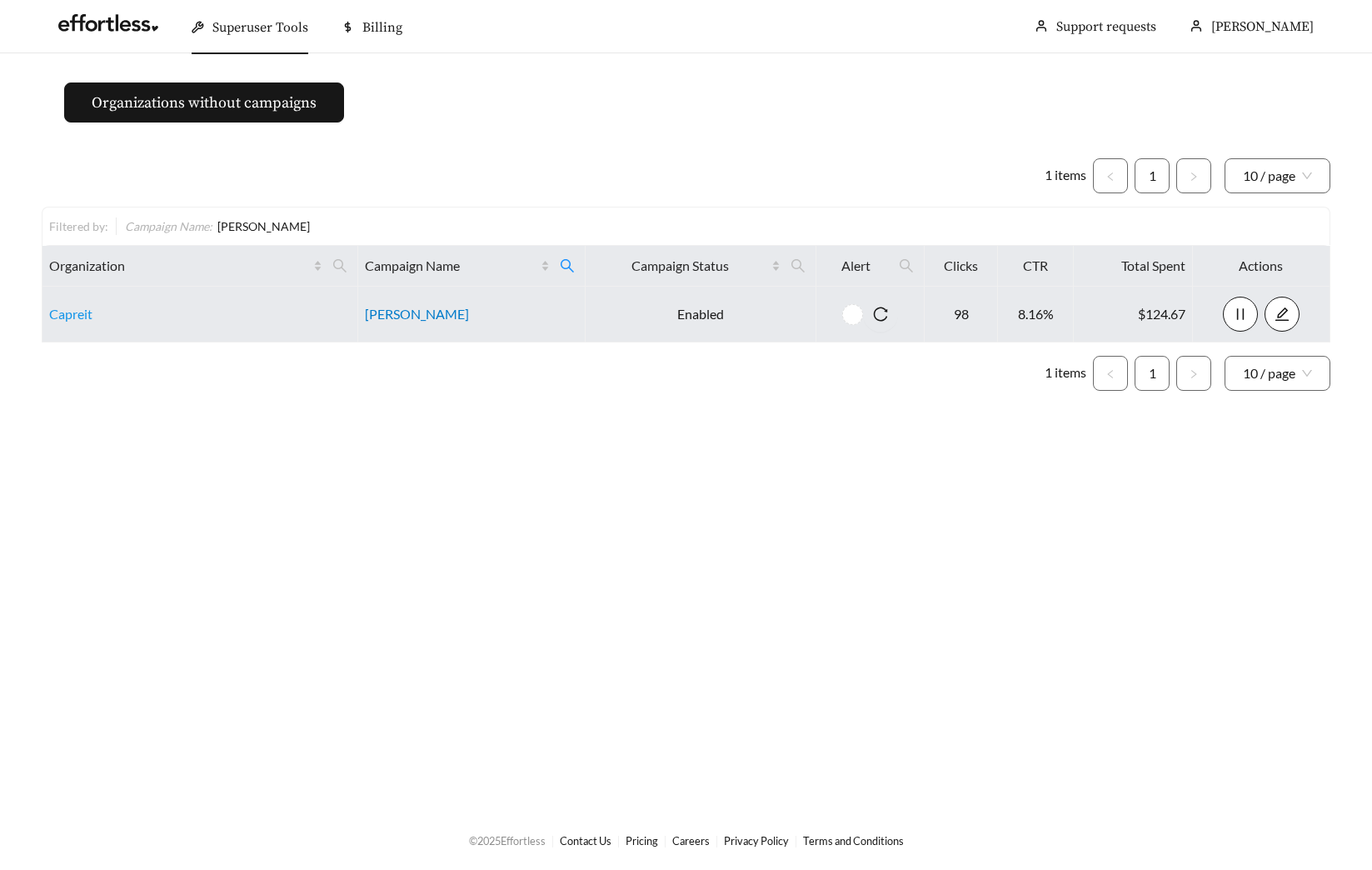
click at [404, 313] on link "Hart Townes" at bounding box center [417, 313] width 104 height 15
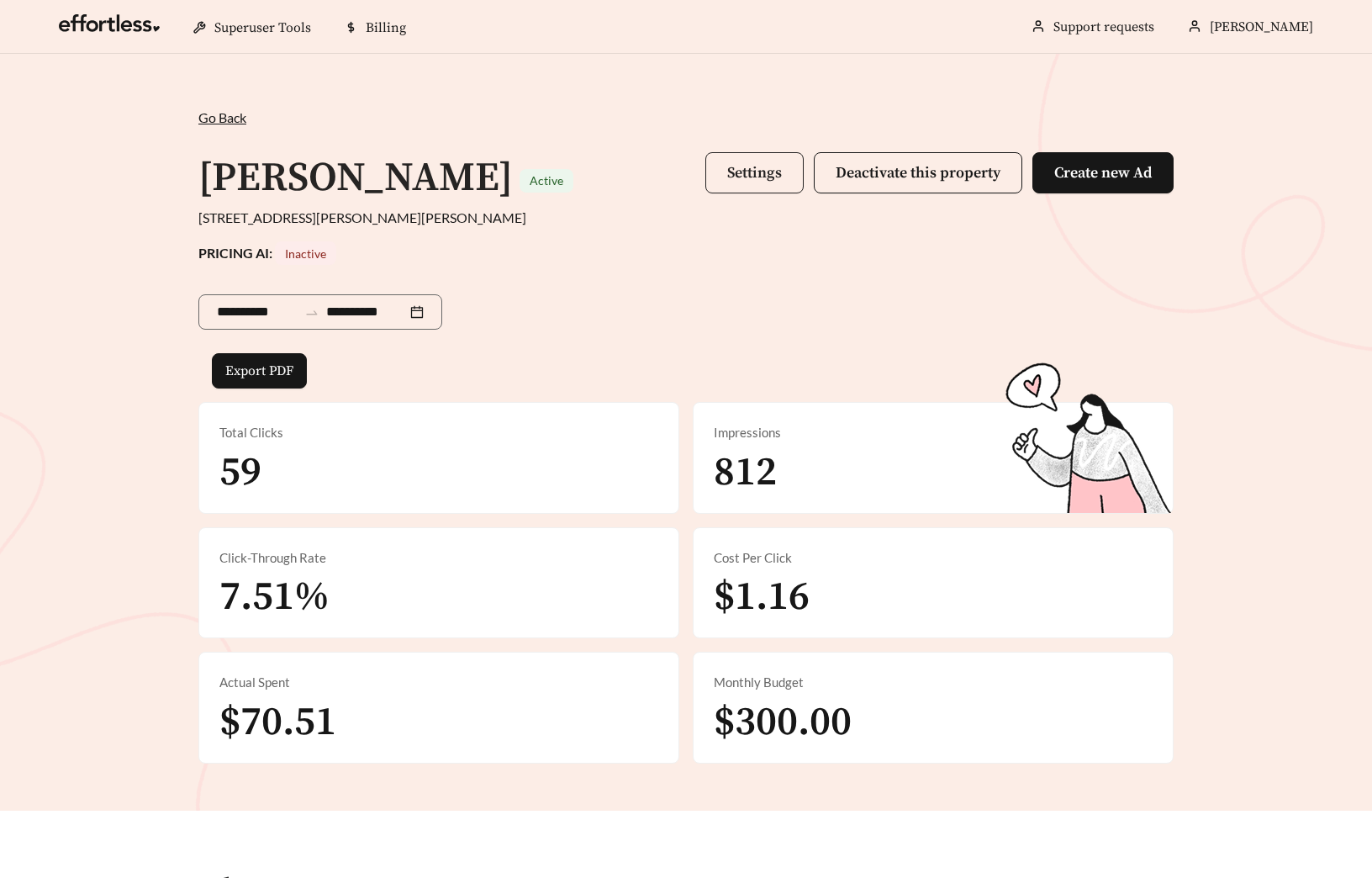
click at [759, 187] on button "Settings" at bounding box center [754, 173] width 98 height 41
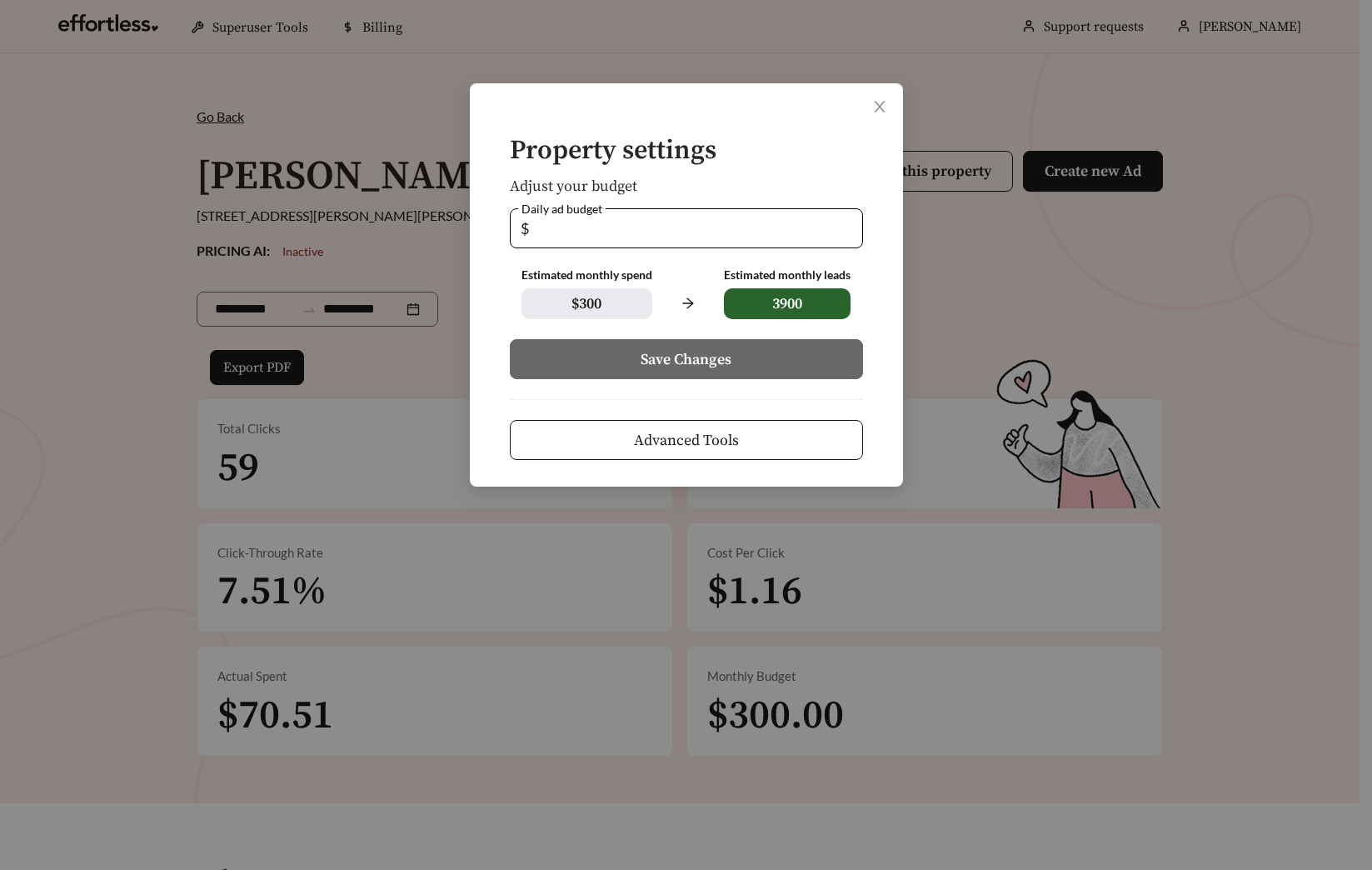
click at [670, 426] on button "Advanced Tools" at bounding box center [686, 439] width 354 height 40
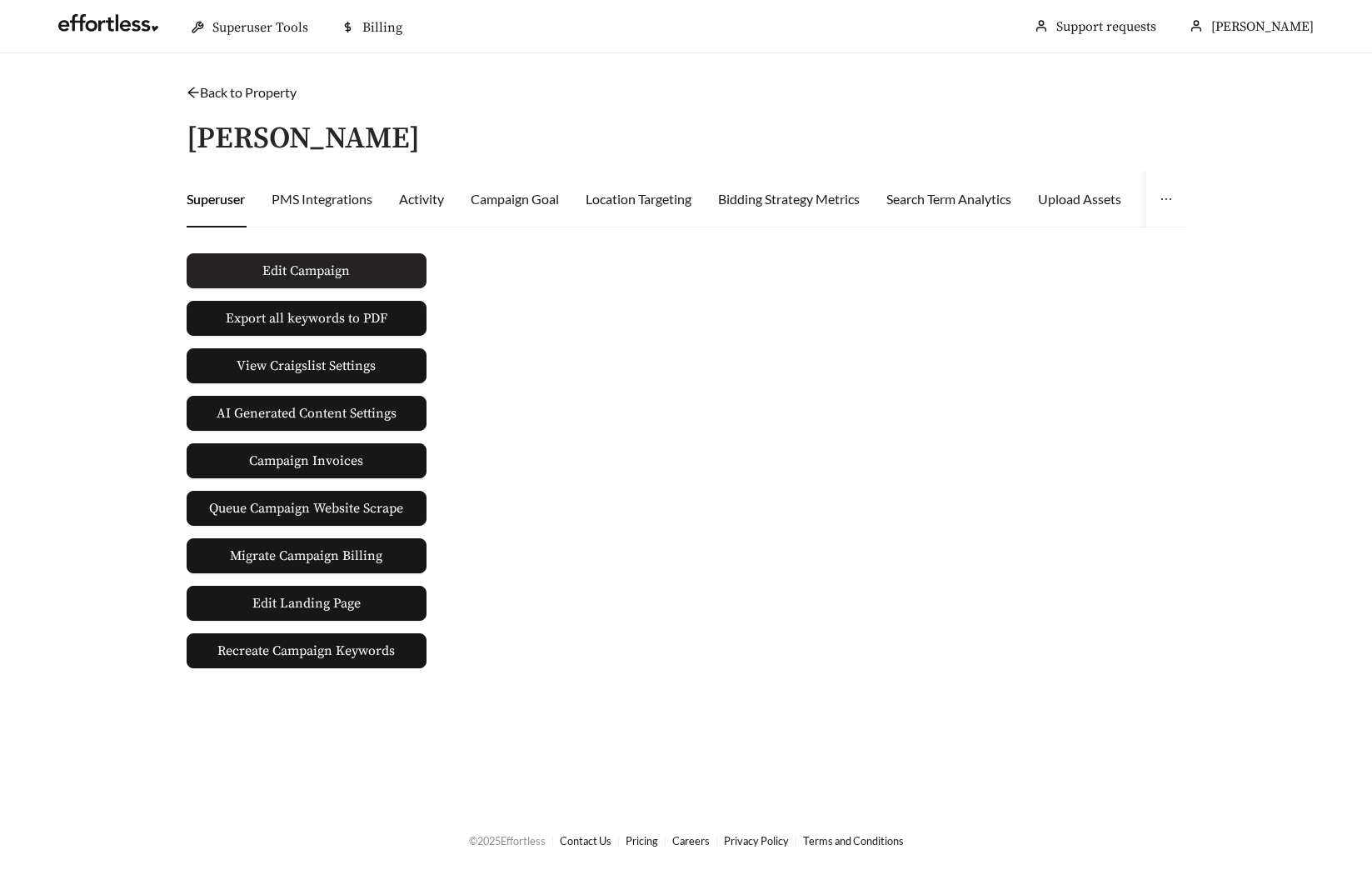
click at [268, 278] on span "Edit Campaign" at bounding box center [306, 271] width 87 height 20
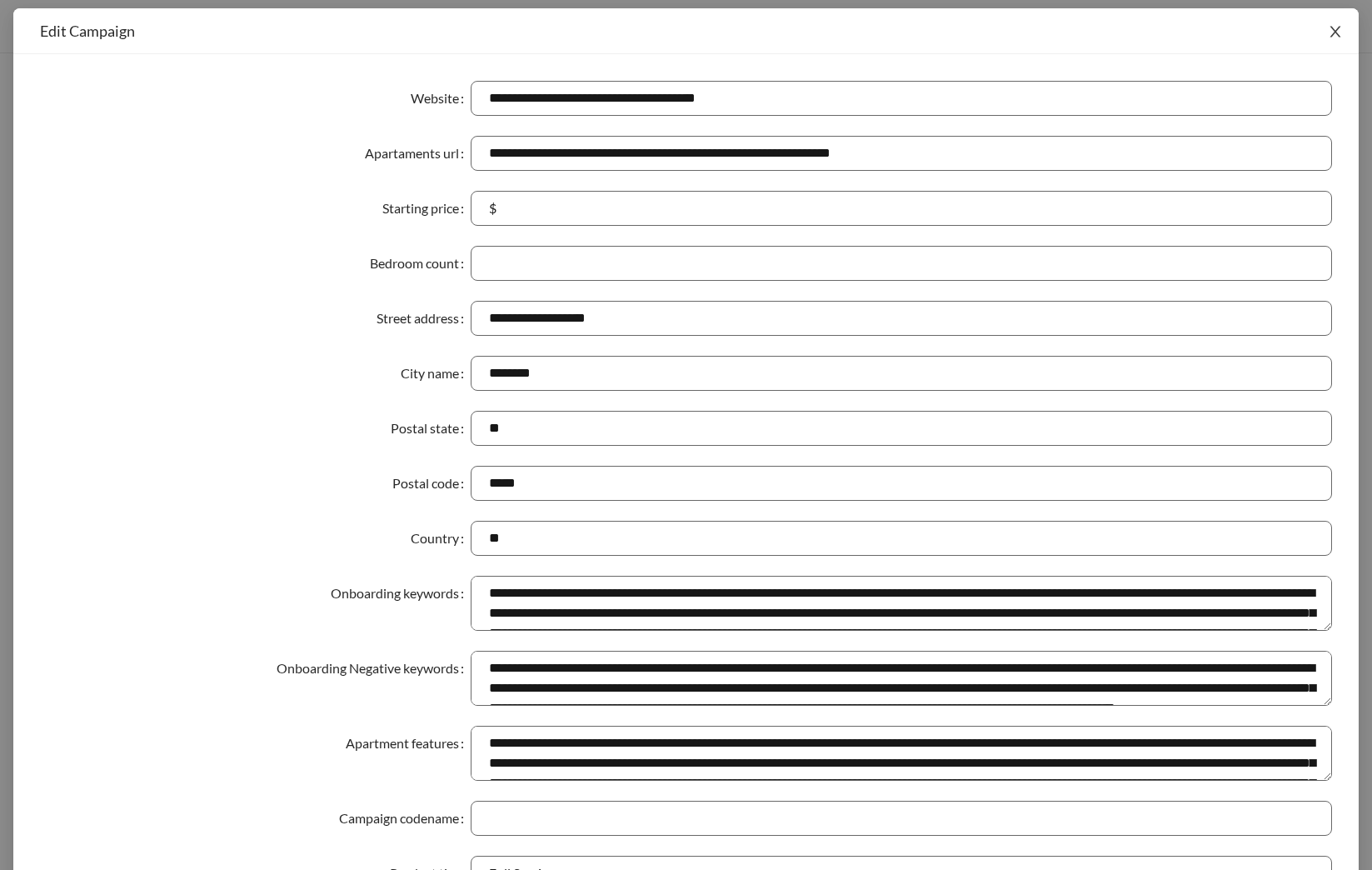
drag, startPoint x: 1318, startPoint y: 44, endPoint x: 1275, endPoint y: 51, distance: 43.6
click at [1316, 44] on span "Close" at bounding box center [1335, 32] width 46 height 46
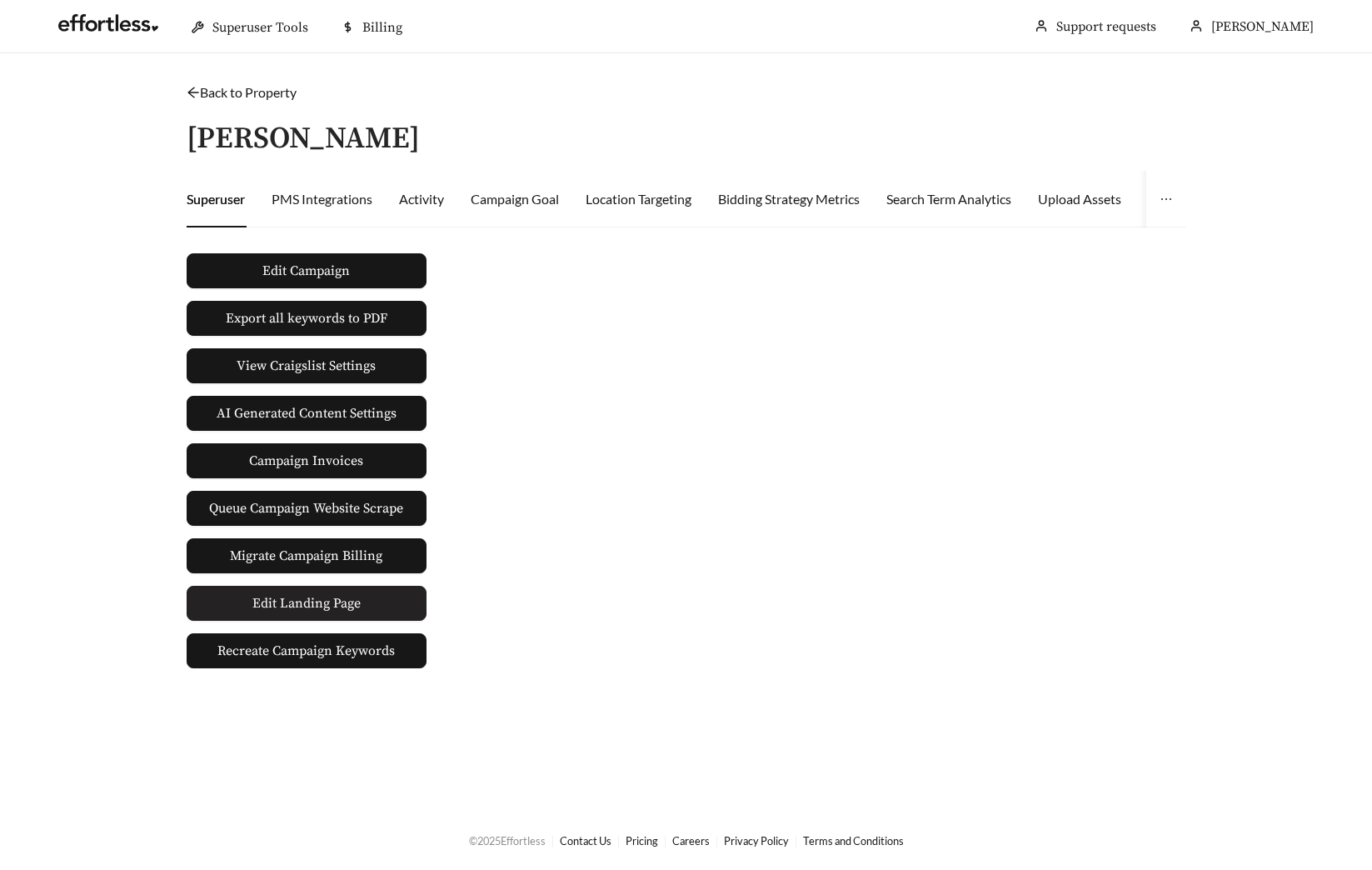
click at [307, 605] on span "Edit Landing Page" at bounding box center [307, 603] width 108 height 33
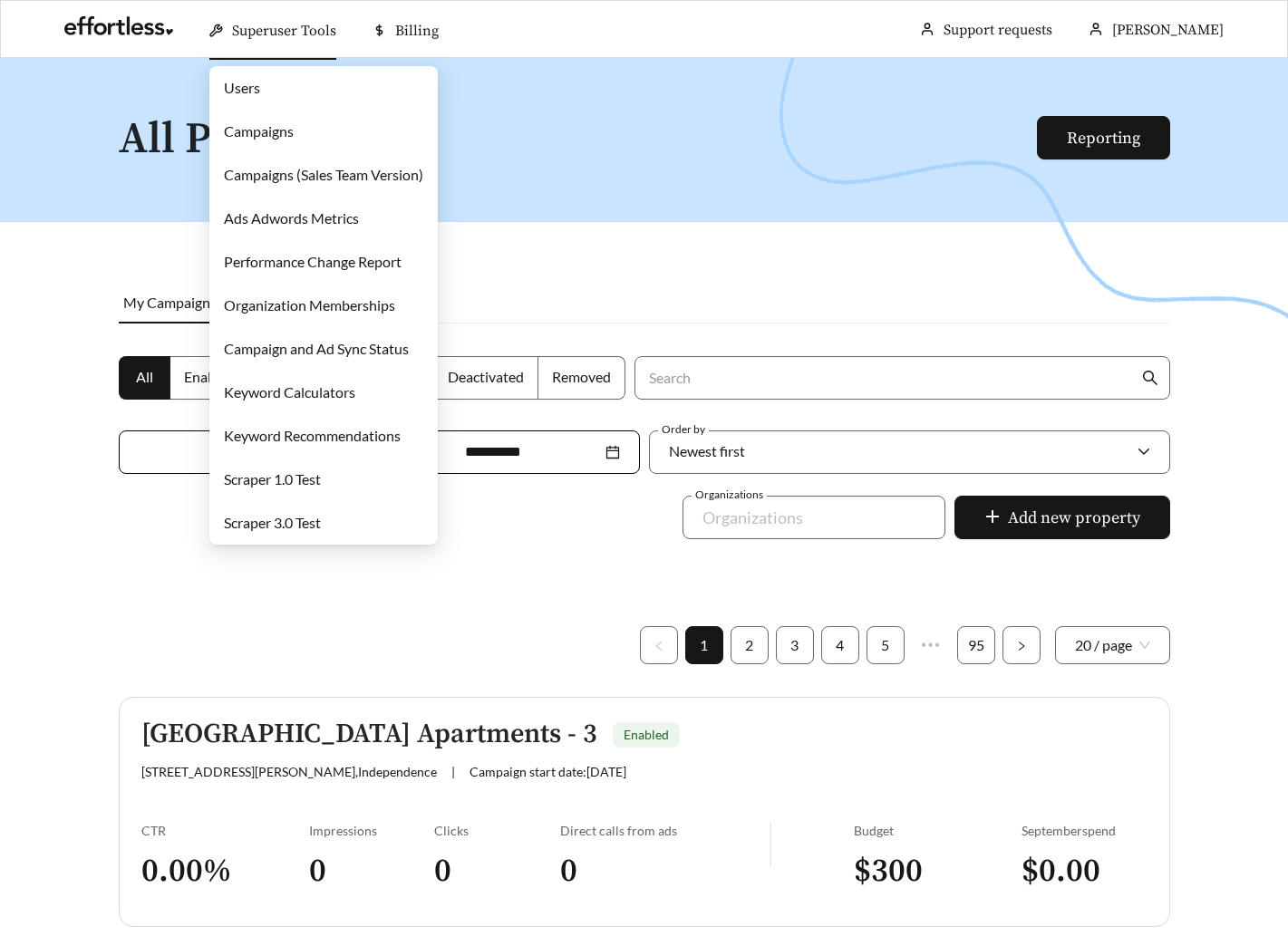
click at [285, 132] on link "Campaigns" at bounding box center [258, 130] width 70 height 17
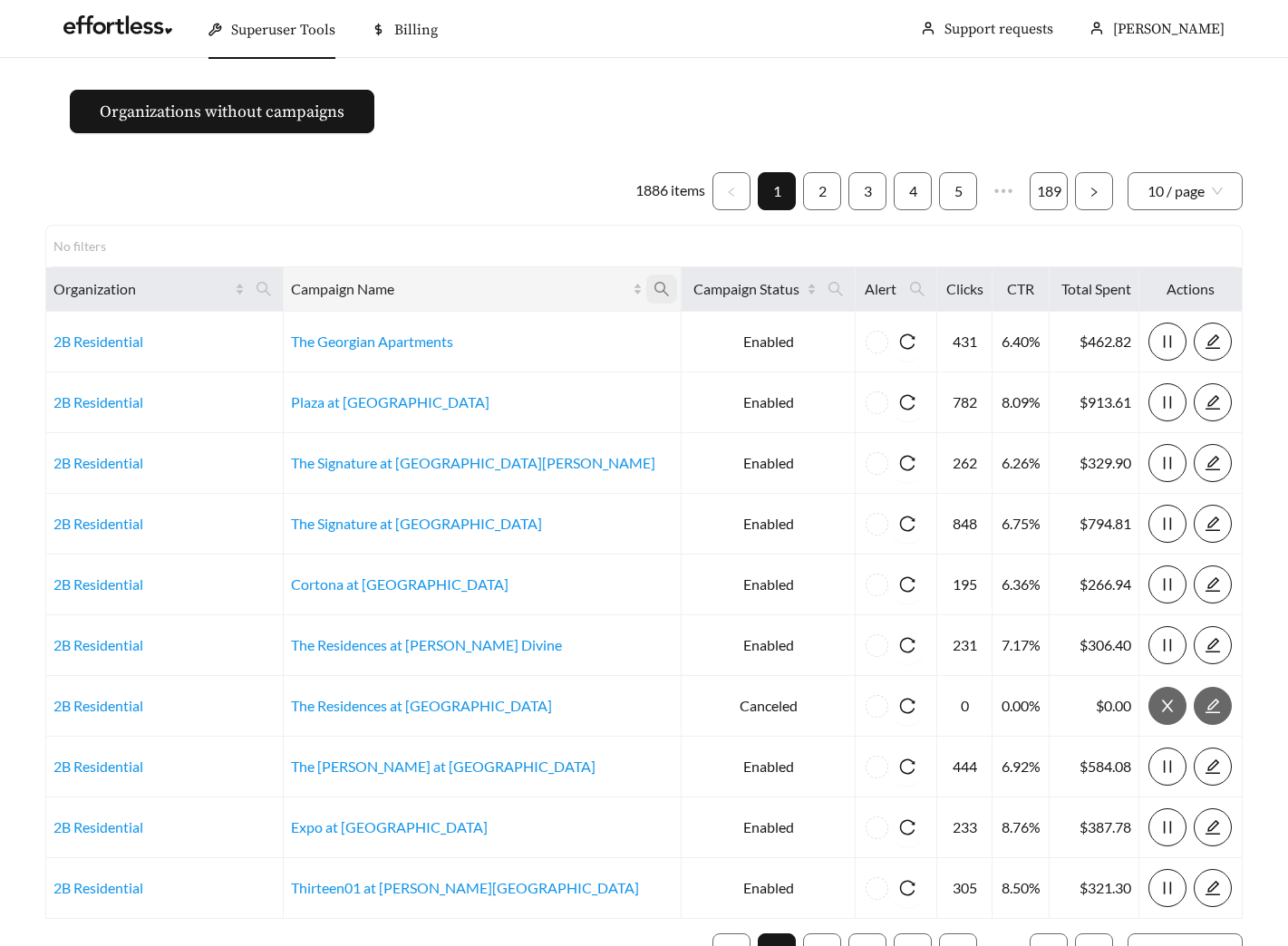
click at [646, 297] on span at bounding box center [661, 289] width 31 height 29
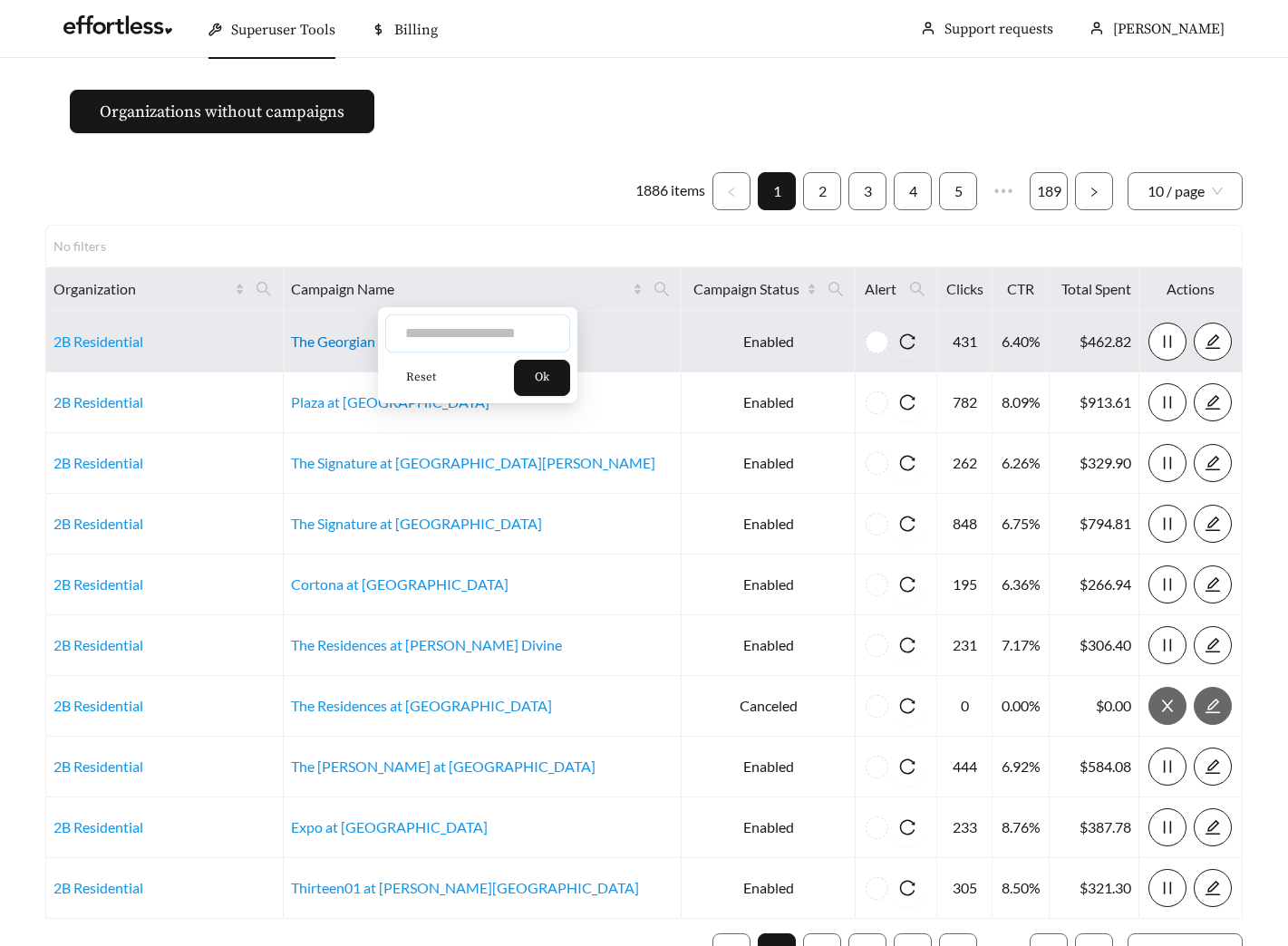
click at [489, 334] on input "text" at bounding box center [477, 333] width 184 height 38
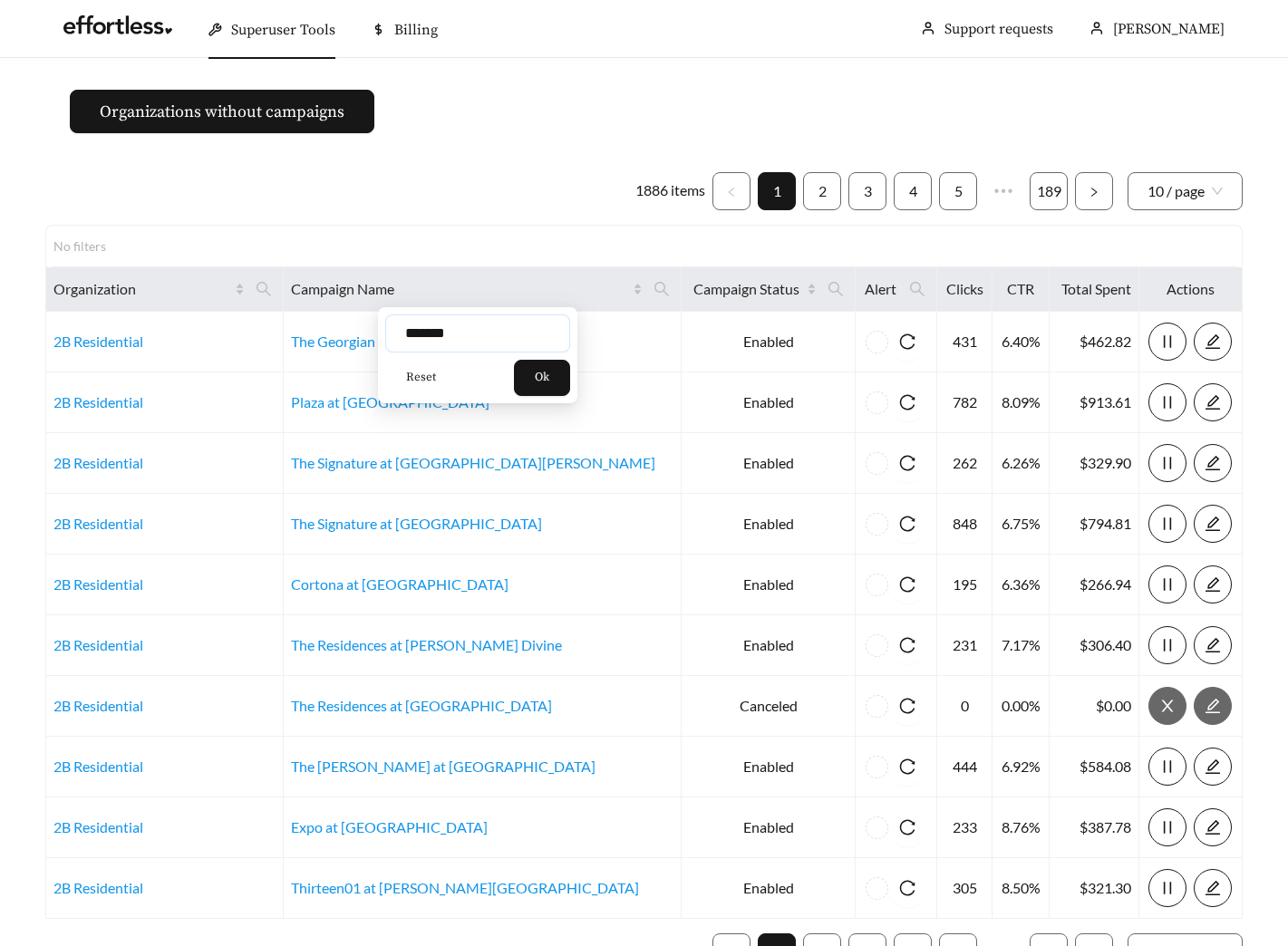
type input "*******"
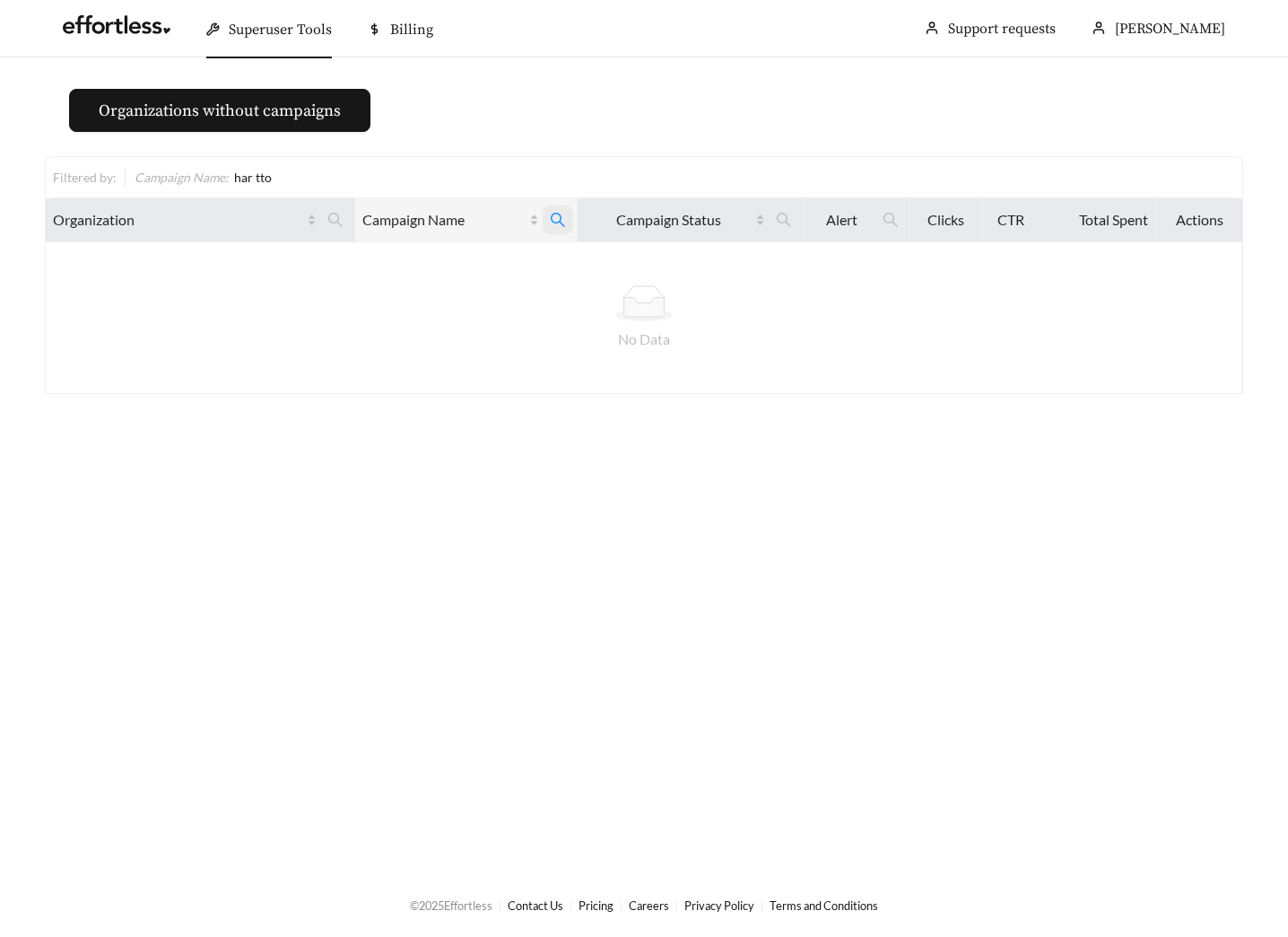
click at [554, 221] on icon "search" at bounding box center [558, 220] width 15 height 15
drag, startPoint x: 470, startPoint y: 257, endPoint x: 317, endPoint y: 256, distance: 153.0
click at [403, 257] on input "*******" at bounding box center [464, 264] width 183 height 38
type input "*********"
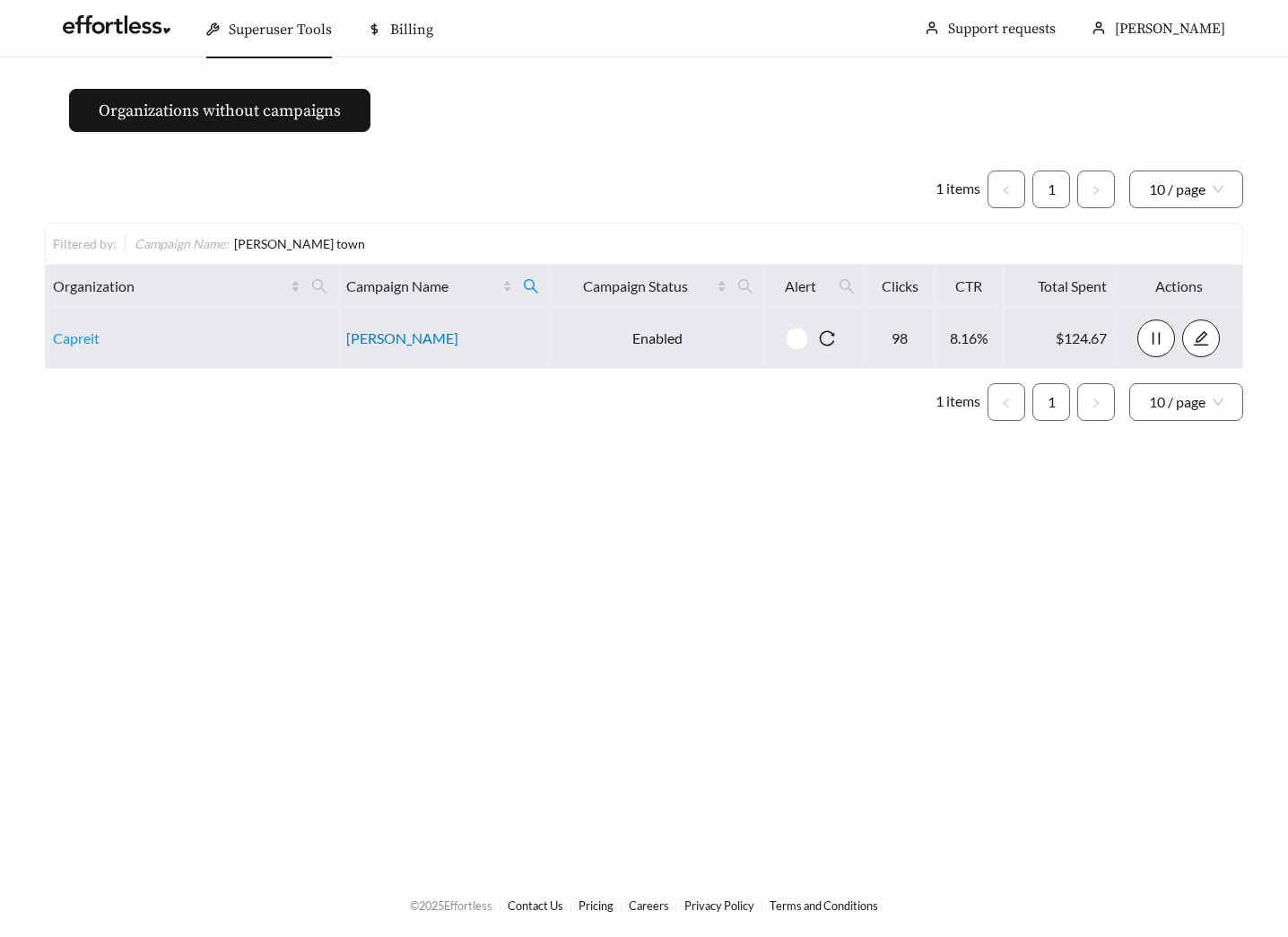
click at [406, 342] on link "Hart Townes" at bounding box center [403, 338] width 112 height 17
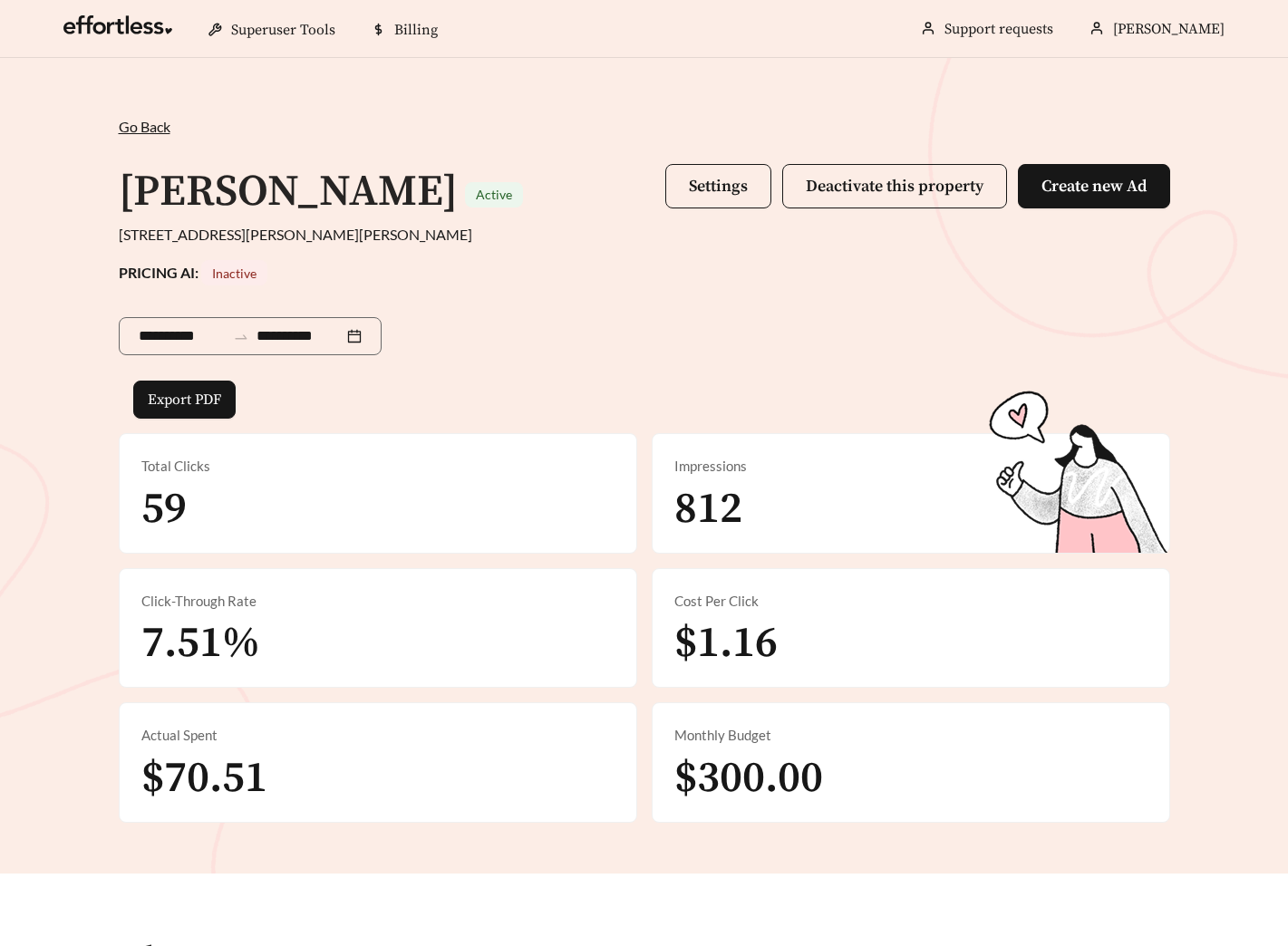
click at [658, 198] on div "[PERSON_NAME] Active Settings Deactivate this property Create new Ad" at bounding box center [644, 192] width 1051 height 63
click at [689, 198] on button "Settings" at bounding box center [718, 186] width 106 height 45
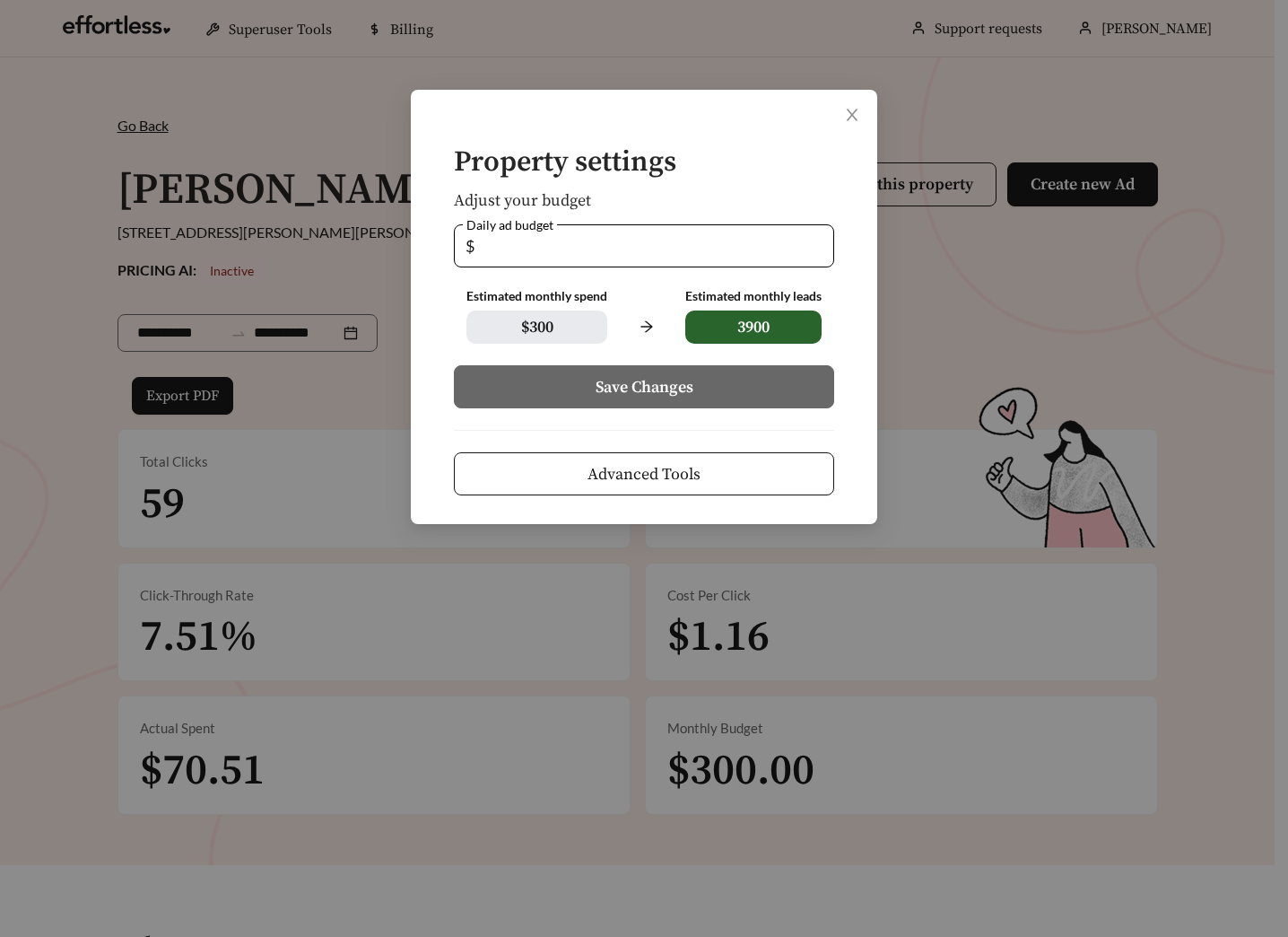
click at [651, 468] on span "Advanced Tools" at bounding box center [644, 474] width 113 height 24
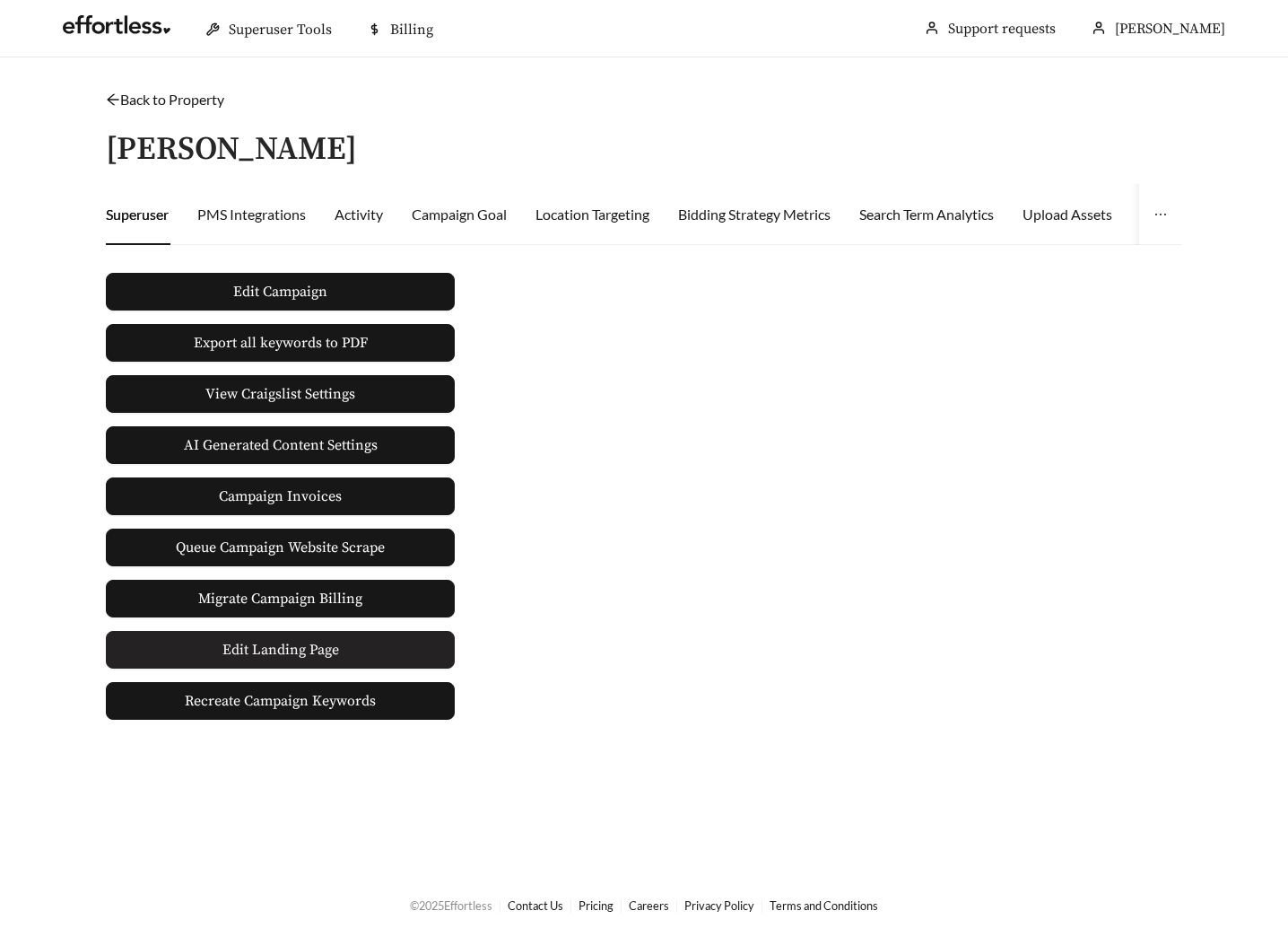
click at [257, 658] on span "Edit Landing Page" at bounding box center [280, 649] width 116 height 36
